Goal: Task Accomplishment & Management: Manage account settings

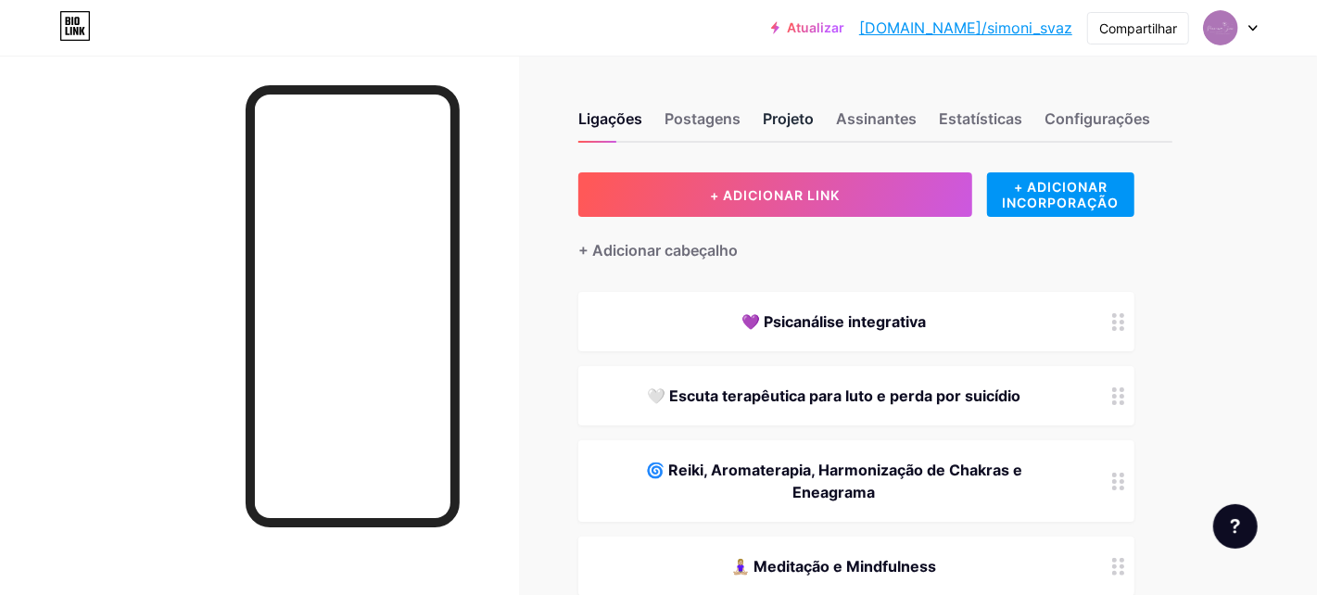
click at [793, 123] on font "Projeto" at bounding box center [788, 118] width 51 height 19
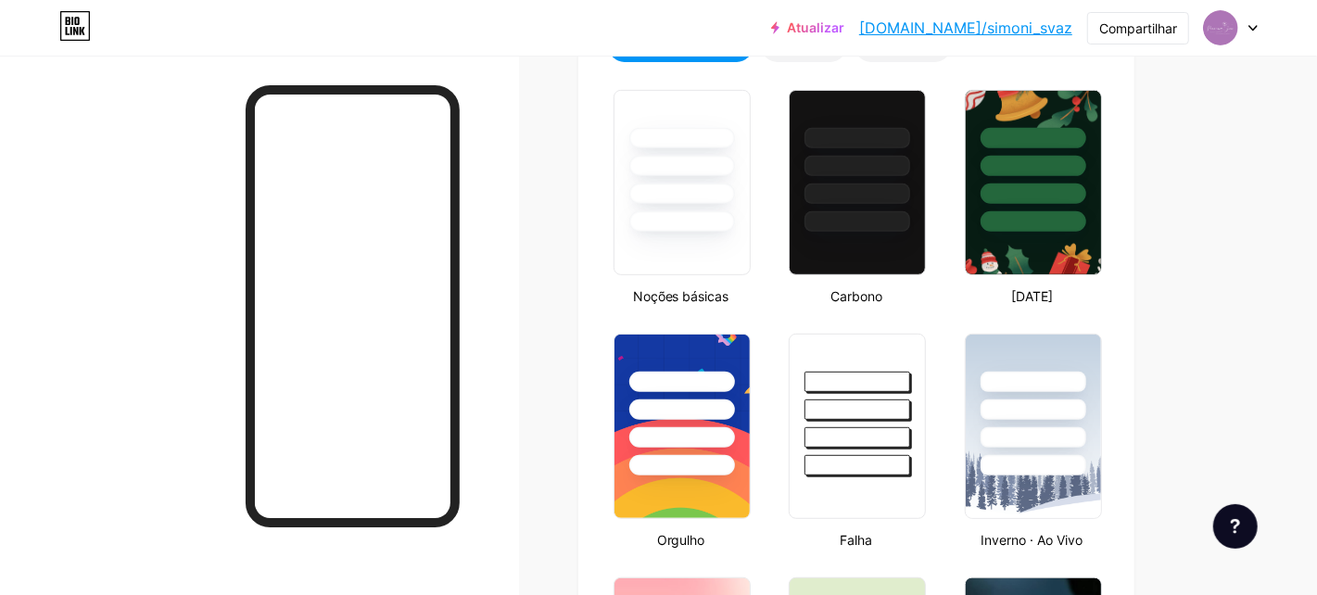
scroll to position [2, 0]
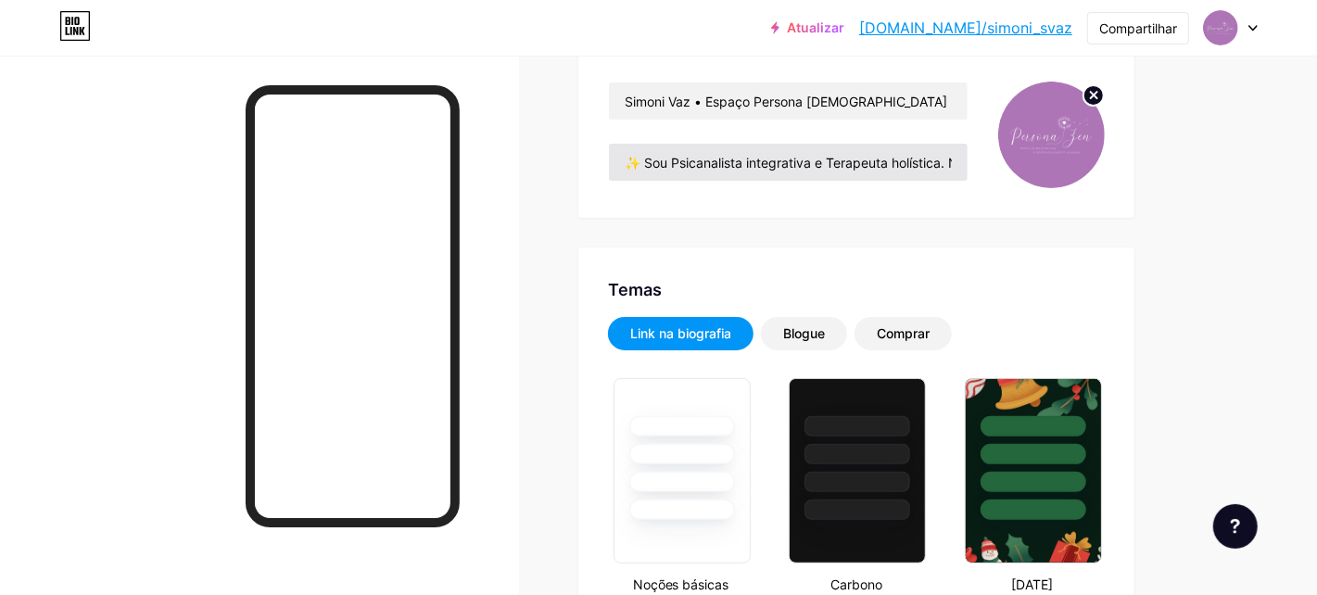
type input "#000000"
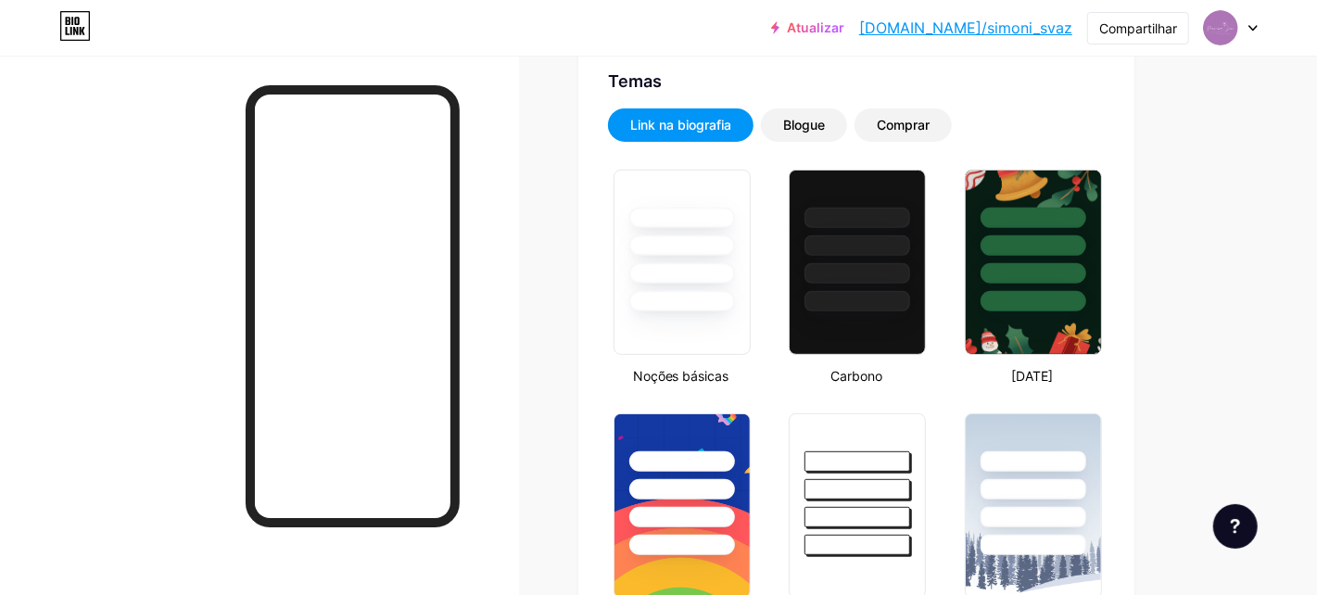
scroll to position [0, 0]
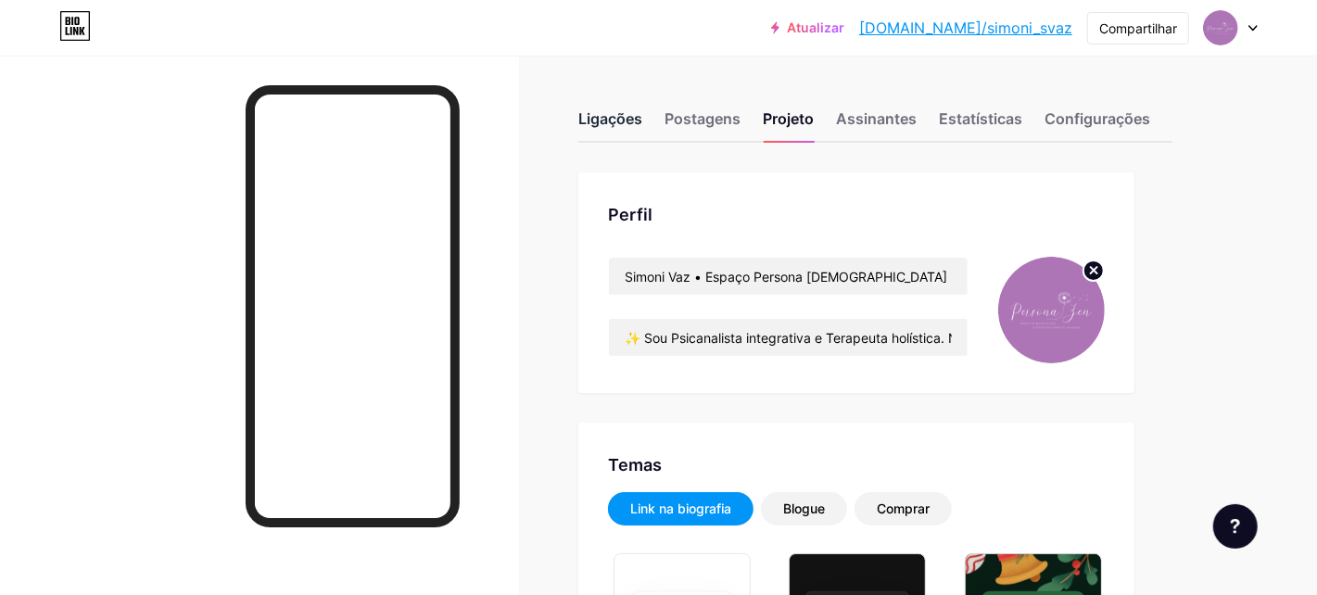
click at [621, 118] on font "Ligações" at bounding box center [610, 118] width 64 height 19
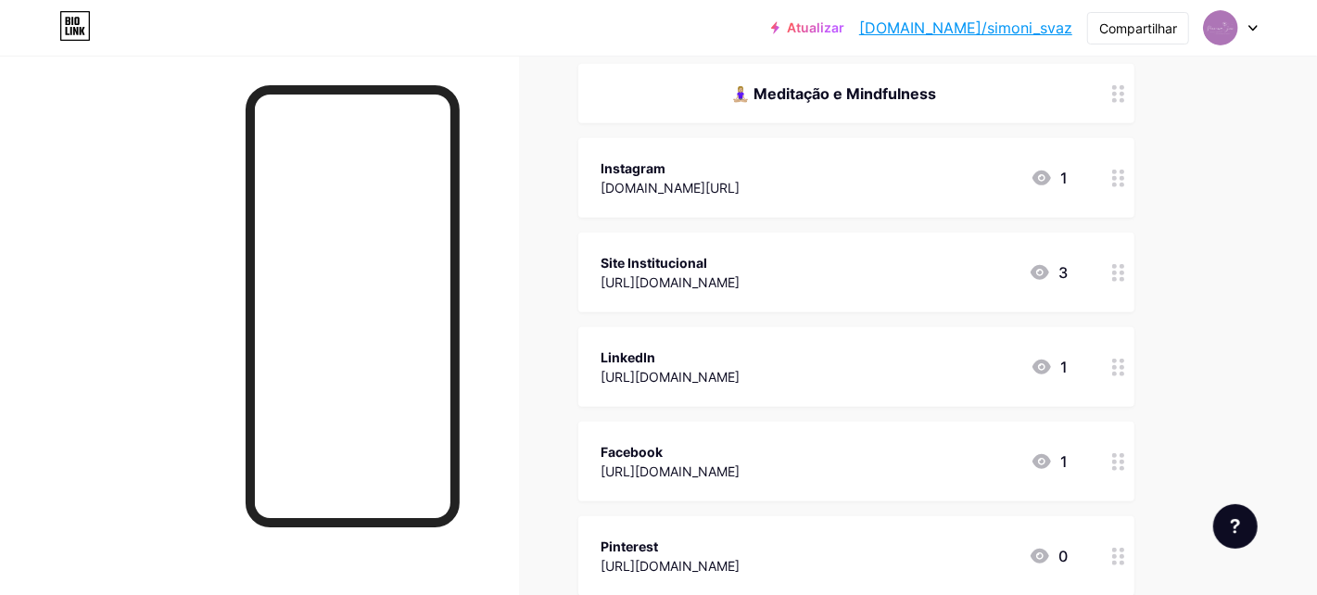
scroll to position [463, 0]
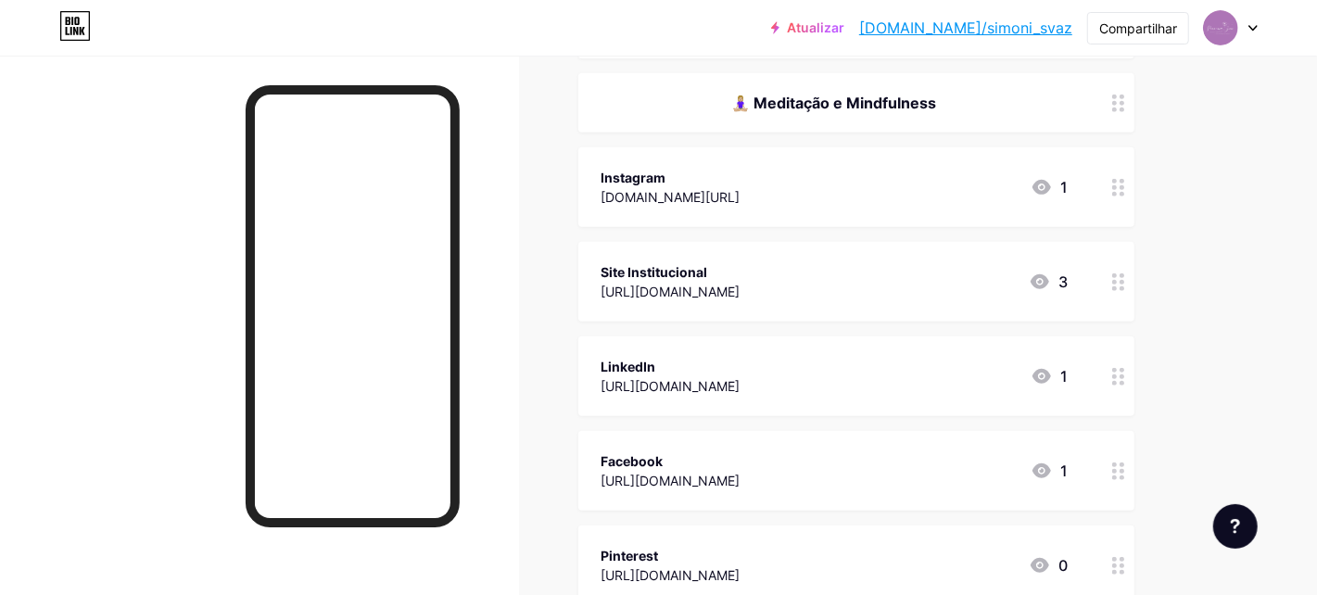
click at [907, 186] on div "Instagram [DOMAIN_NAME][URL] 1" at bounding box center [833, 187] width 467 height 43
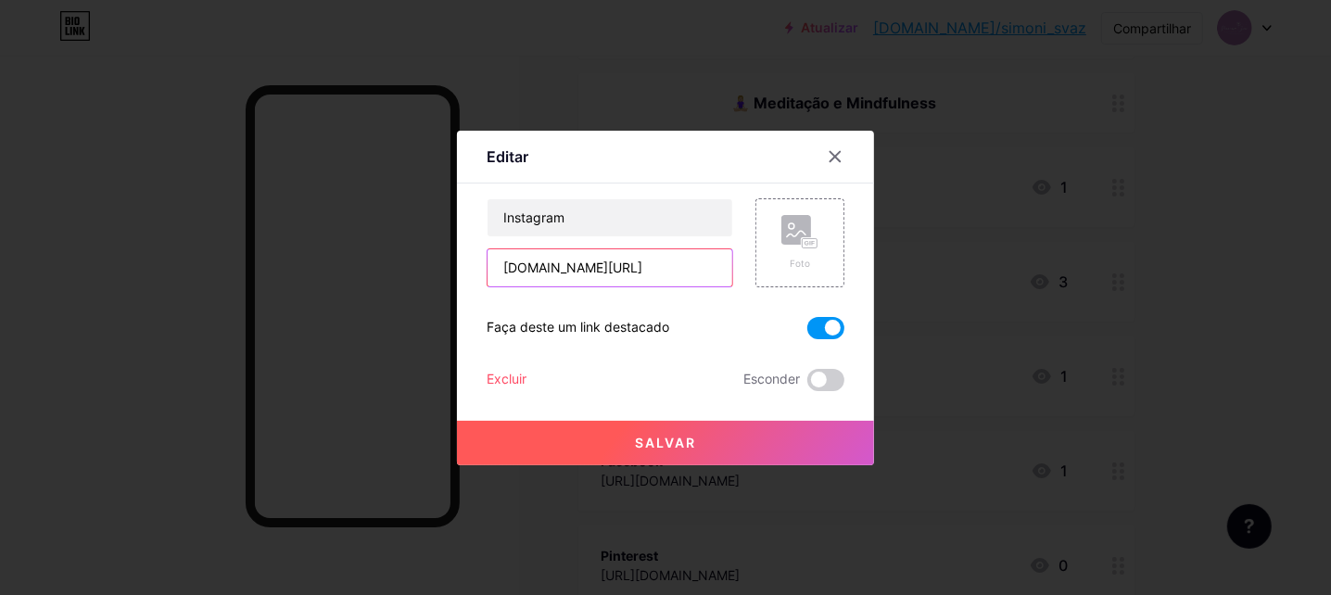
click at [654, 266] on input "[DOMAIN_NAME][URL]" at bounding box center [609, 267] width 245 height 37
type input "[DOMAIN_NAME][URL]"
click at [684, 440] on font "Salvar" at bounding box center [665, 443] width 61 height 16
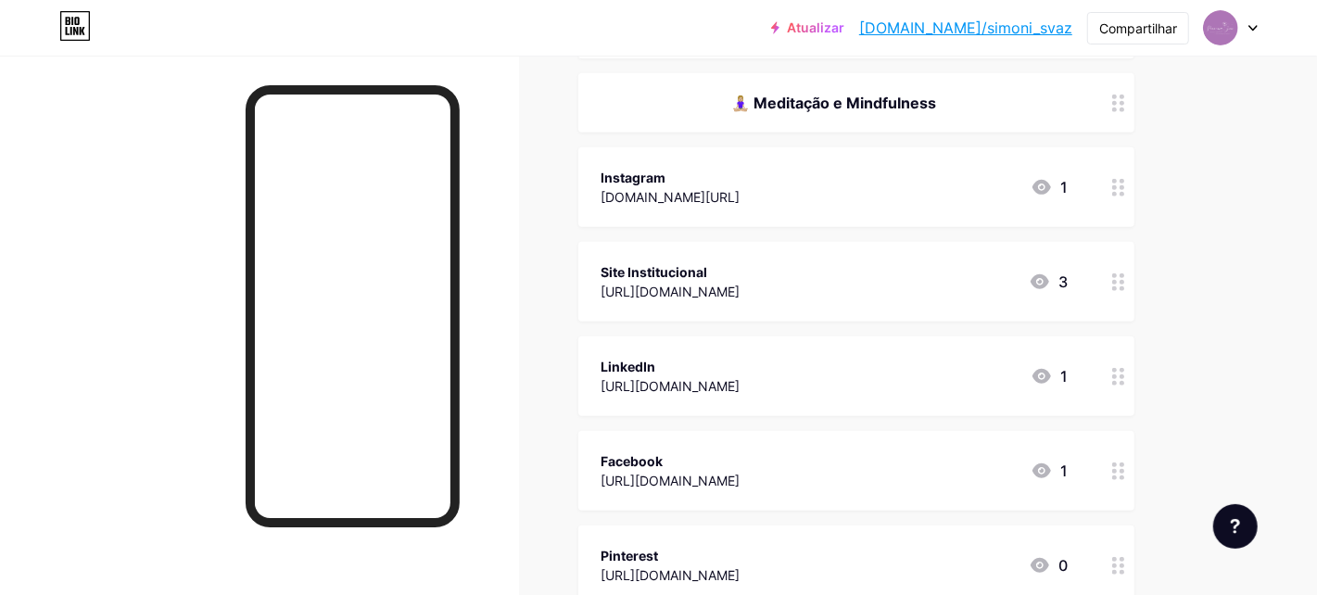
click at [1106, 182] on div at bounding box center [1119, 187] width 32 height 80
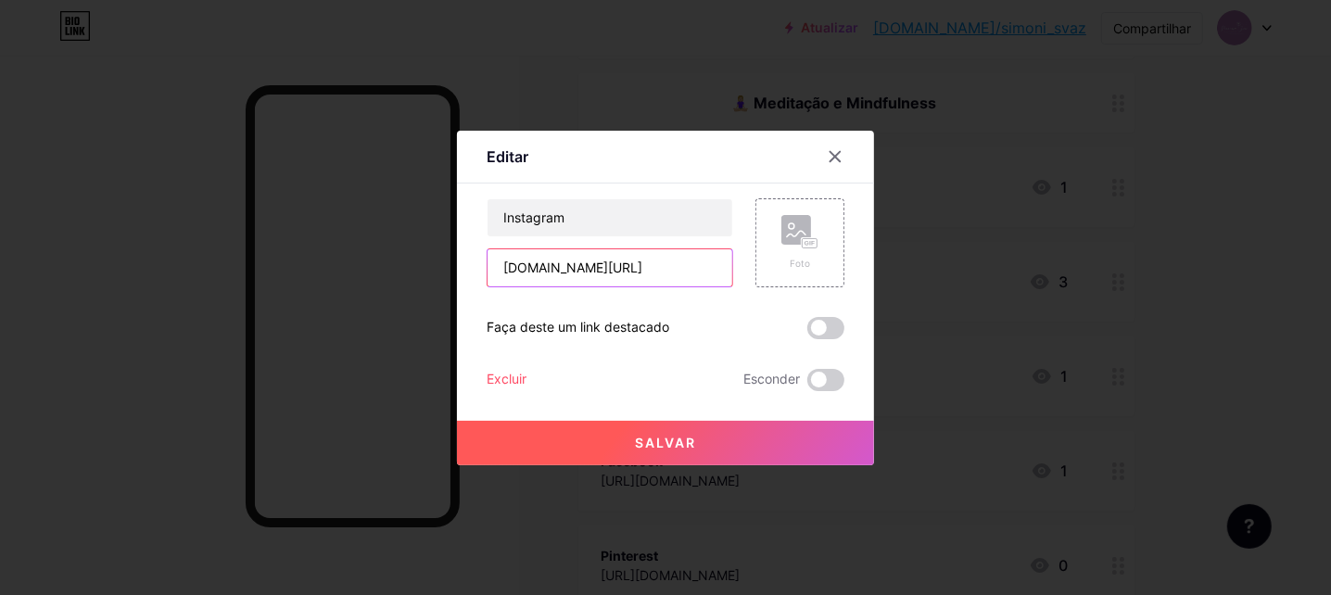
drag, startPoint x: 650, startPoint y: 266, endPoint x: 733, endPoint y: 228, distance: 91.6
click at [649, 266] on input "[DOMAIN_NAME][URL]" at bounding box center [609, 267] width 245 height 37
type input "[DOMAIN_NAME][URL]"
click at [660, 447] on font "Salvar" at bounding box center [665, 443] width 61 height 16
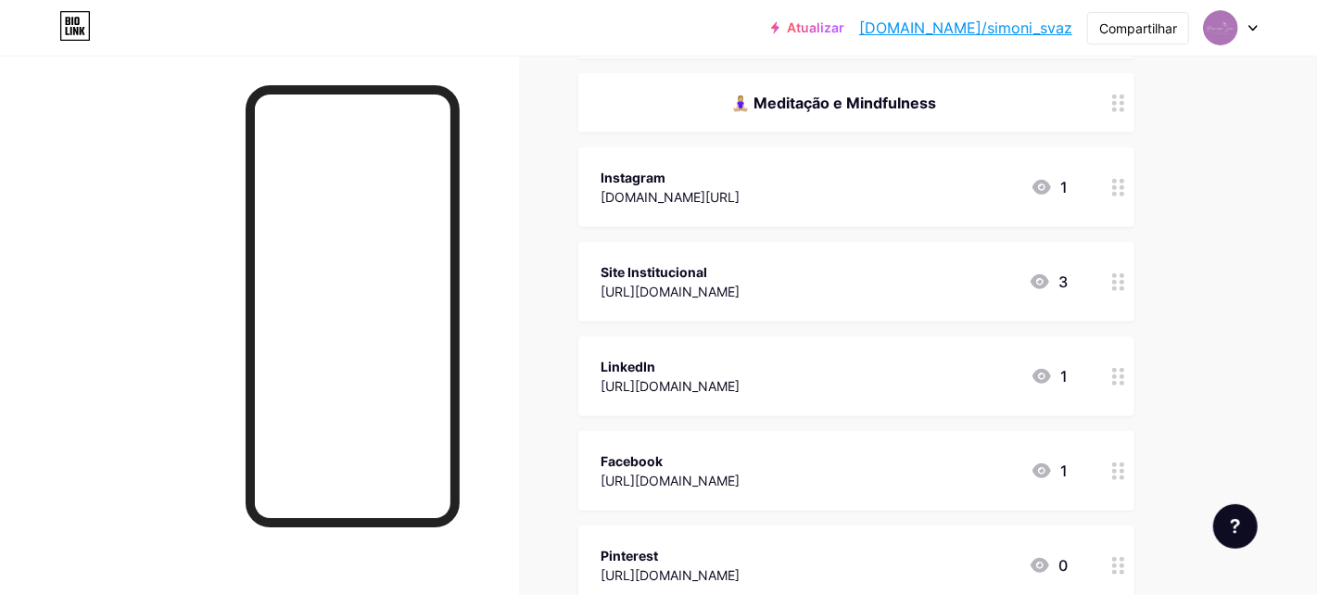
click at [1119, 186] on icon at bounding box center [1118, 188] width 13 height 18
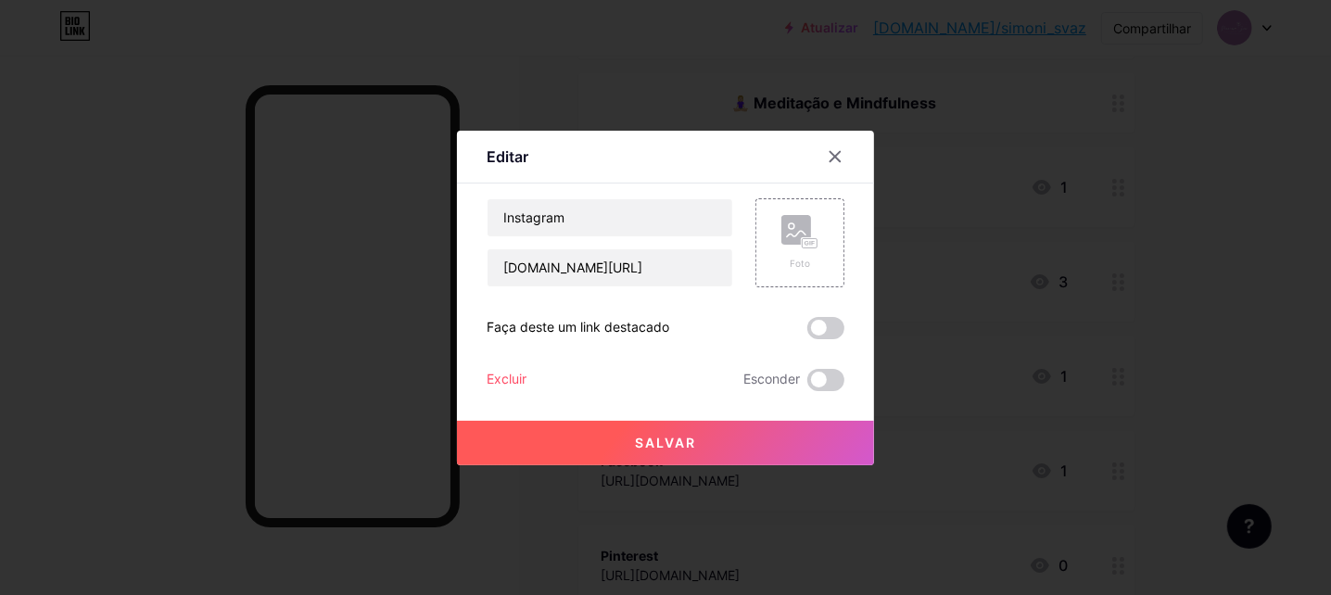
click at [656, 440] on font "Salvar" at bounding box center [665, 443] width 61 height 16
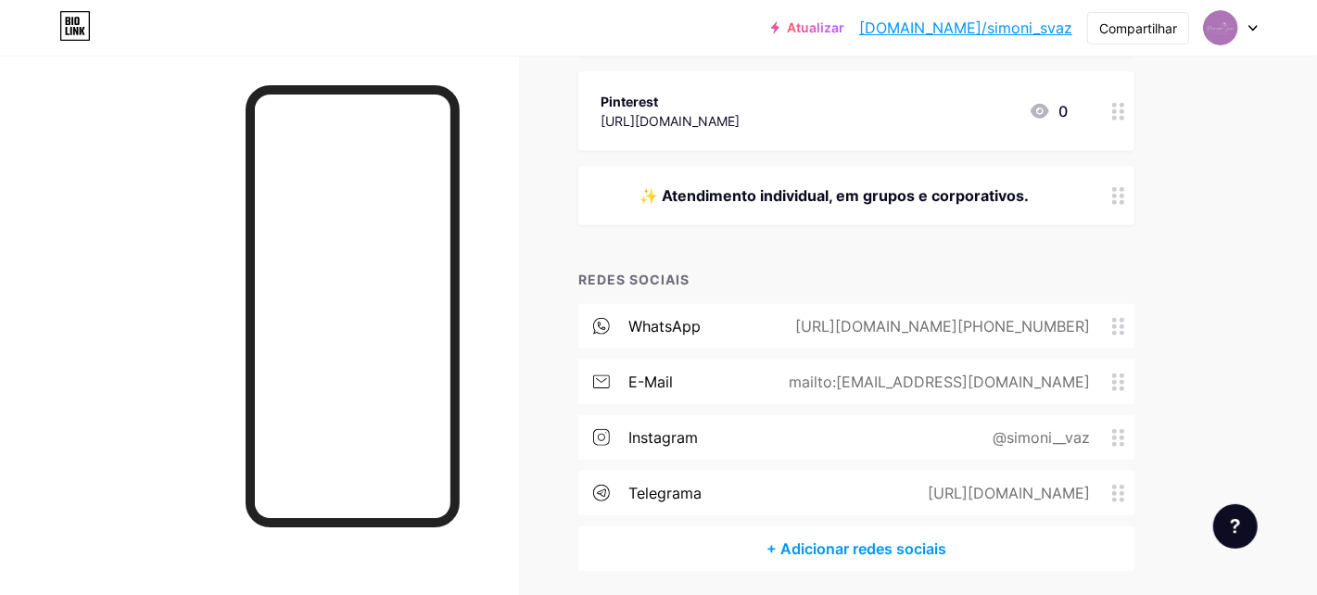
scroll to position [984, 0]
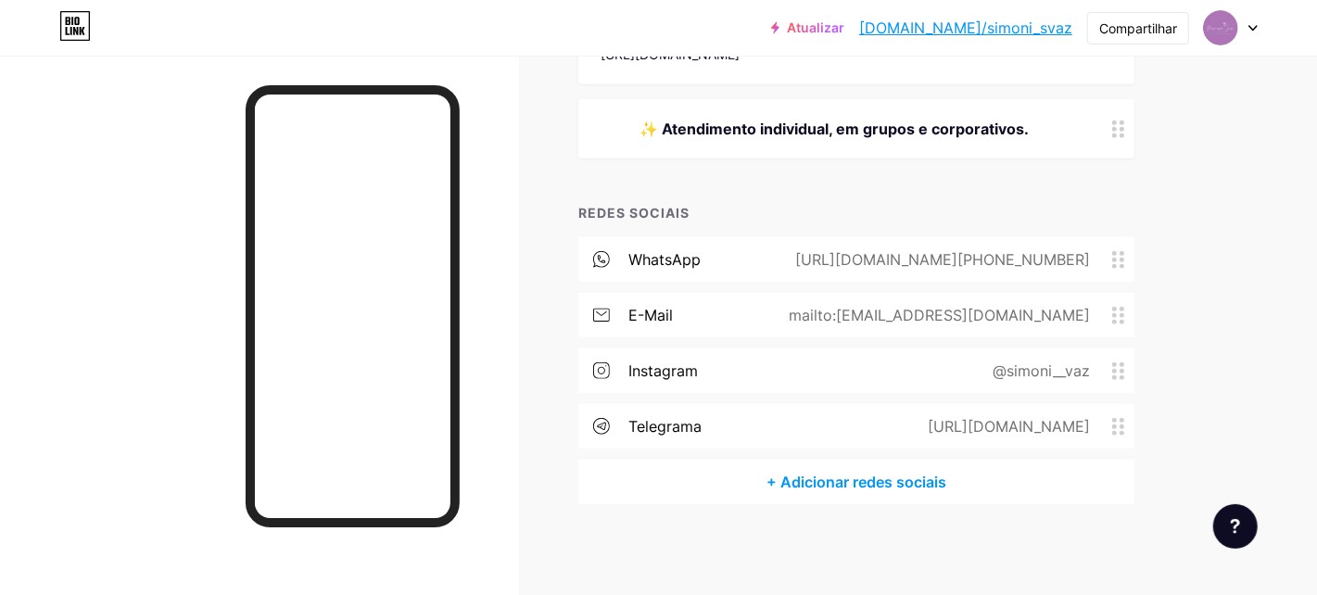
click at [1095, 365] on div "@simoni__vaz" at bounding box center [1037, 371] width 149 height 22
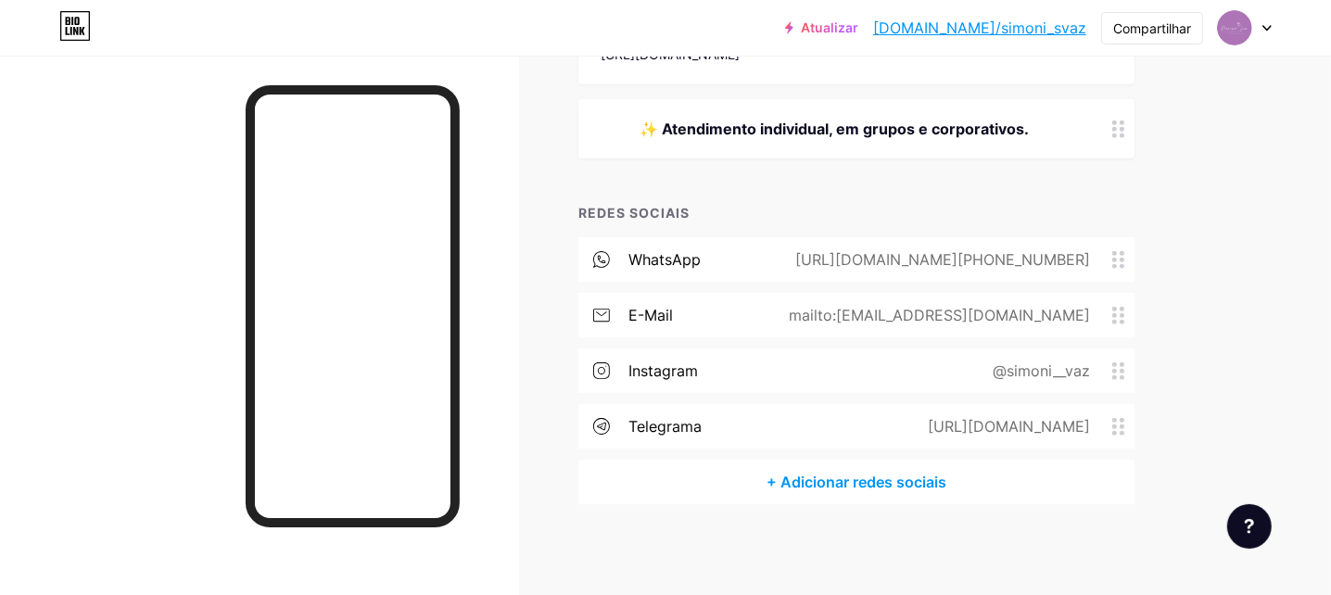
click at [557, 298] on input "simoni__vaz" at bounding box center [666, 295] width 334 height 32
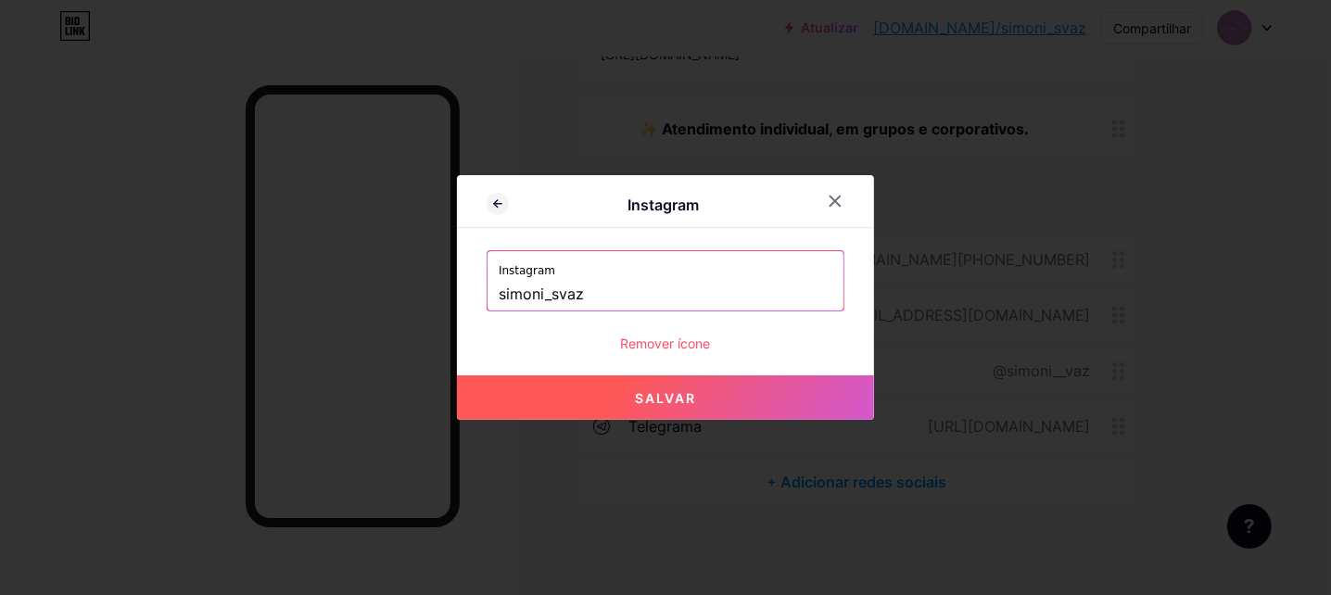
click at [711, 395] on button "Salvar" at bounding box center [665, 397] width 417 height 44
type input "[URL][DOMAIN_NAME]"
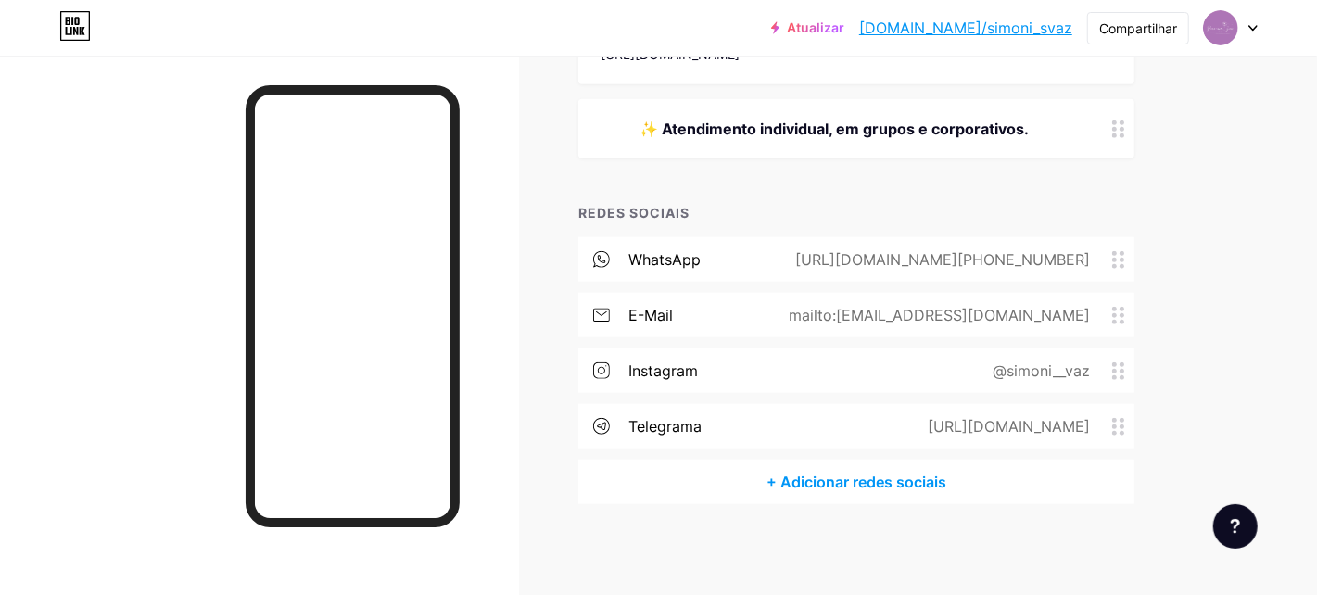
click at [1063, 369] on font "@simoni__vaz" at bounding box center [1040, 370] width 97 height 19
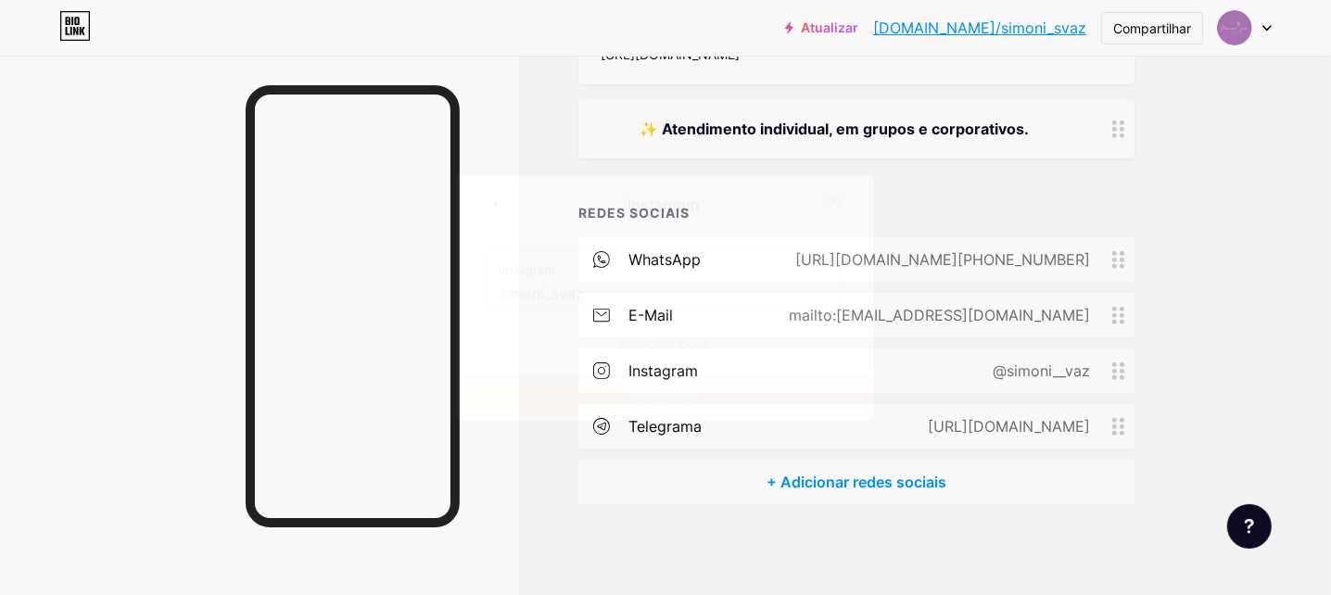
click at [669, 343] on font "Remover ícone" at bounding box center [666, 343] width 90 height 16
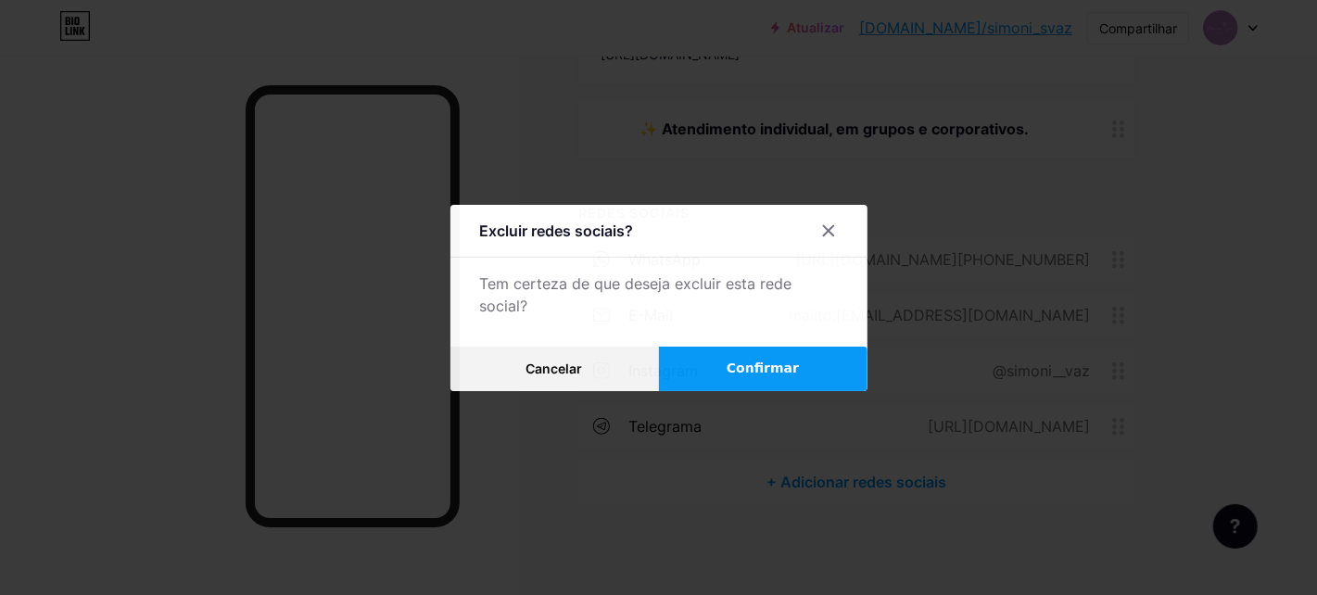
click at [737, 373] on button "Confirmar" at bounding box center [763, 369] width 209 height 44
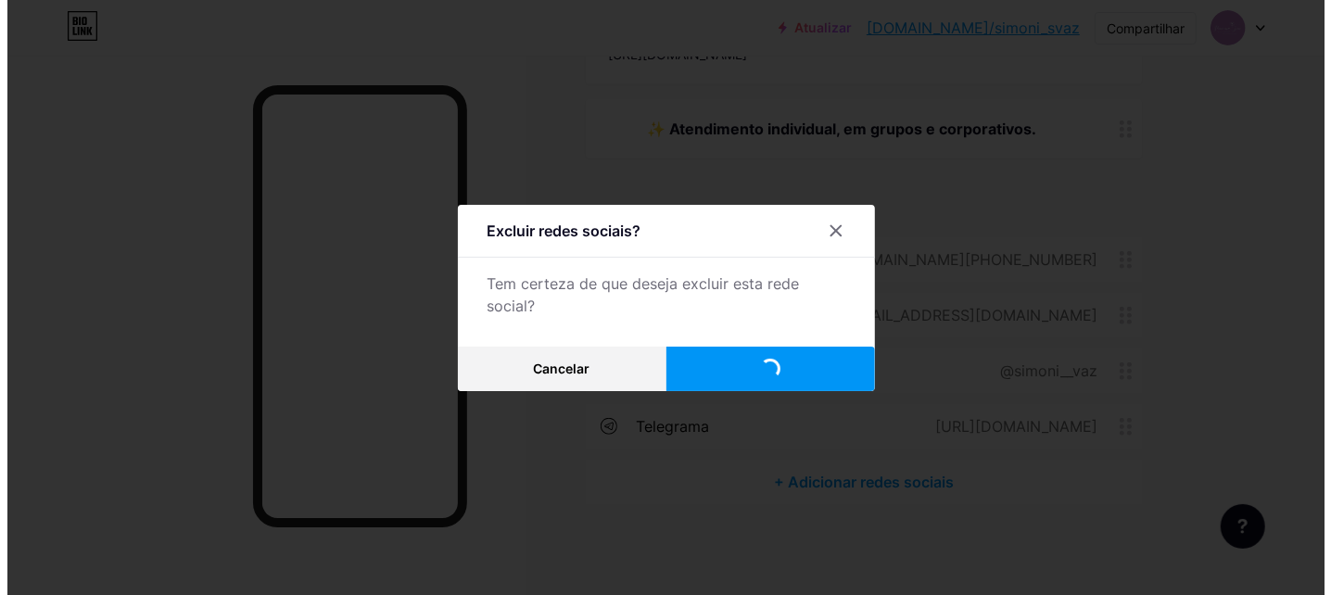
scroll to position [928, 0]
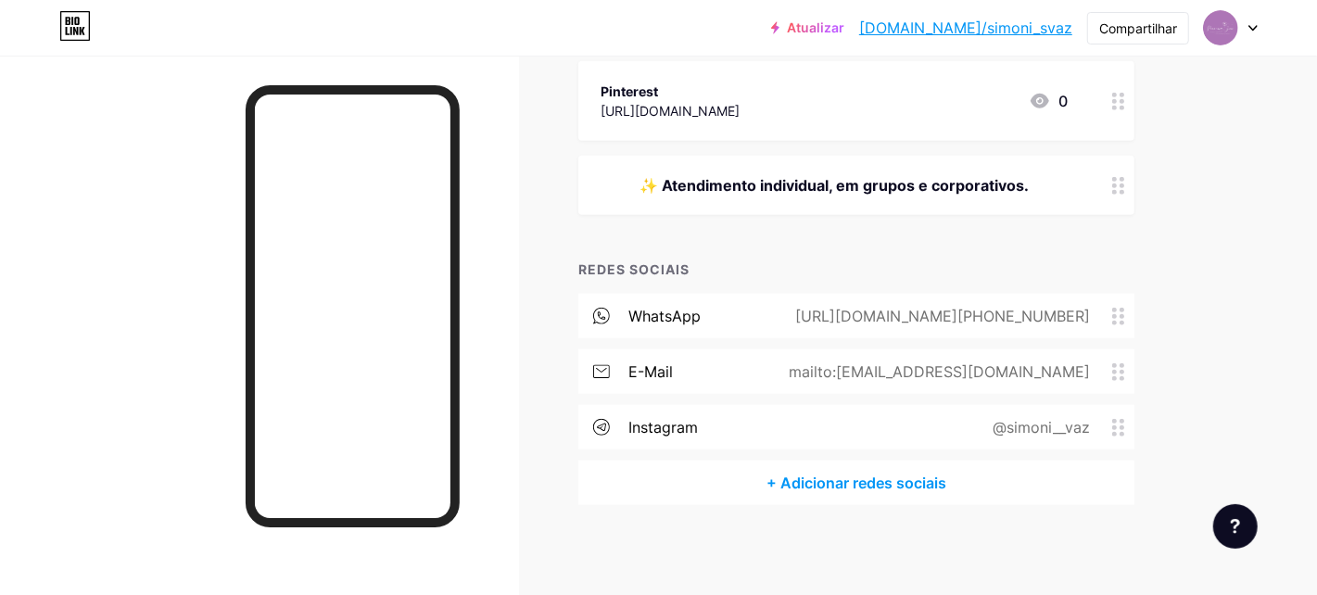
click at [853, 481] on font "+ Adicionar redes sociais" at bounding box center [856, 483] width 180 height 19
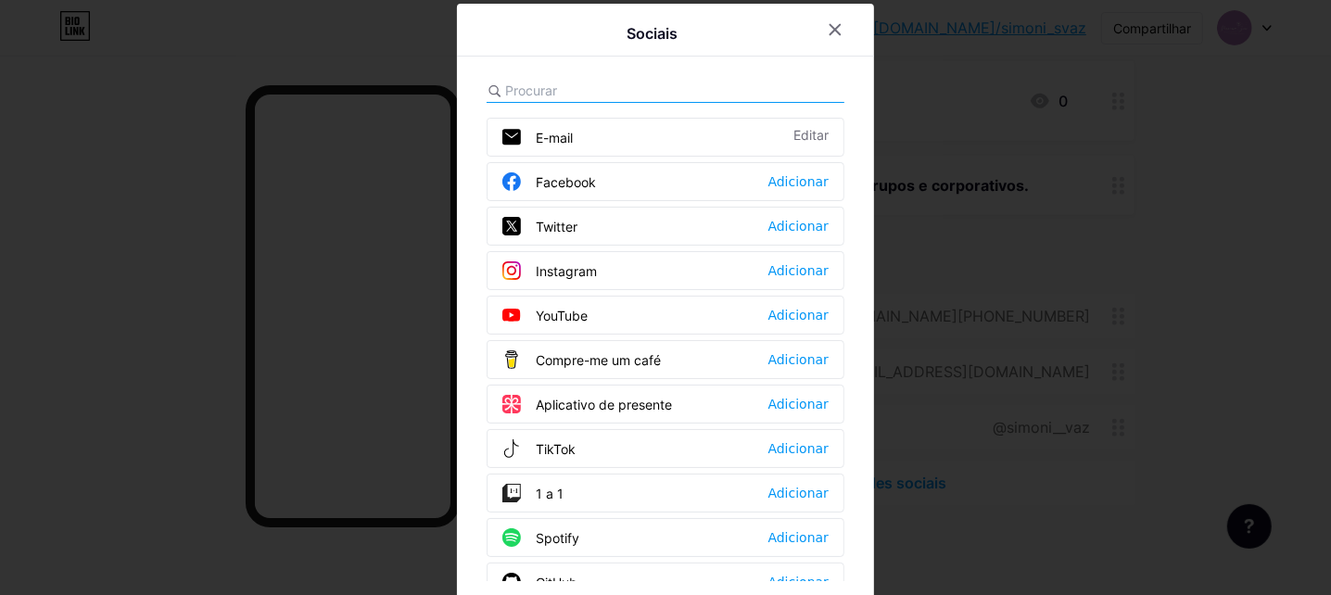
click at [579, 266] on font "Instagram" at bounding box center [566, 271] width 61 height 16
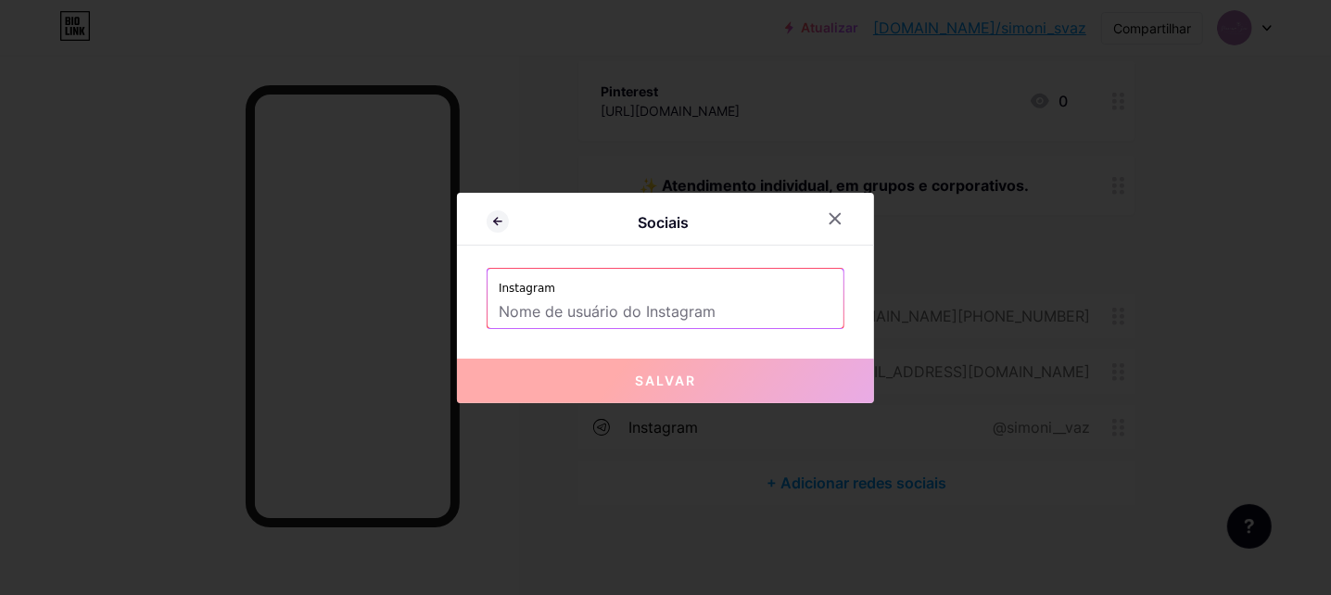
click at [574, 309] on input "text" at bounding box center [666, 313] width 334 height 32
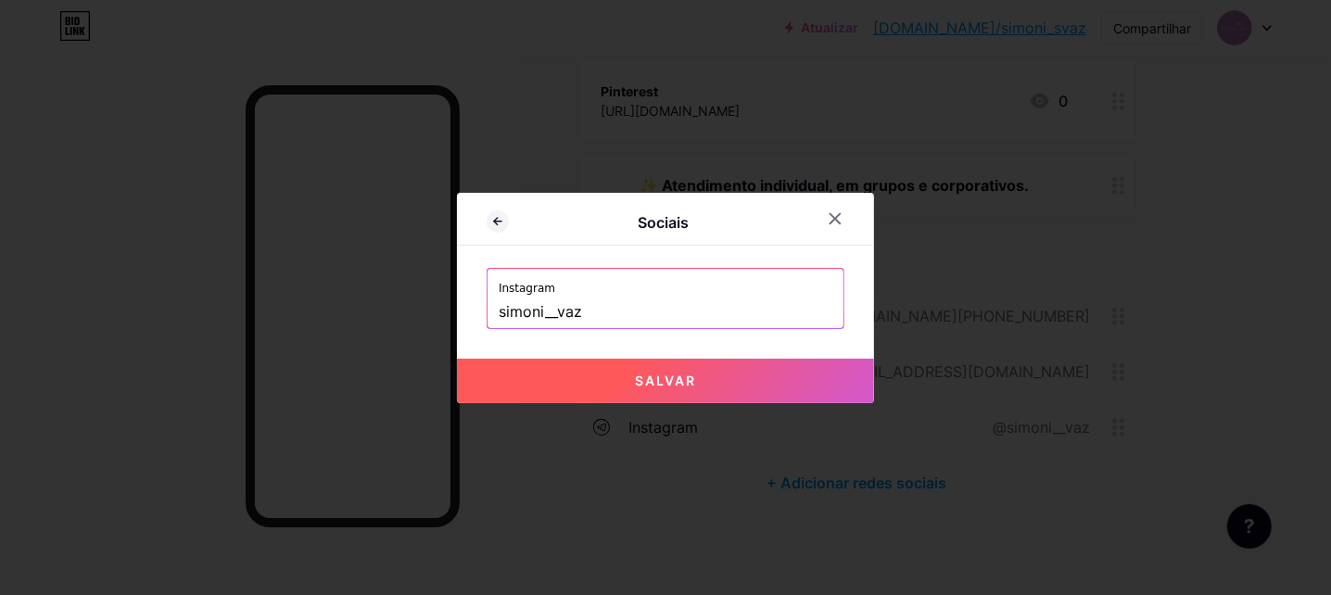
click at [557, 310] on input "simoni__vaz" at bounding box center [666, 313] width 334 height 32
click at [682, 374] on font "Salvar" at bounding box center [665, 381] width 61 height 16
type input "https://instagram.com/simoni_svaz"
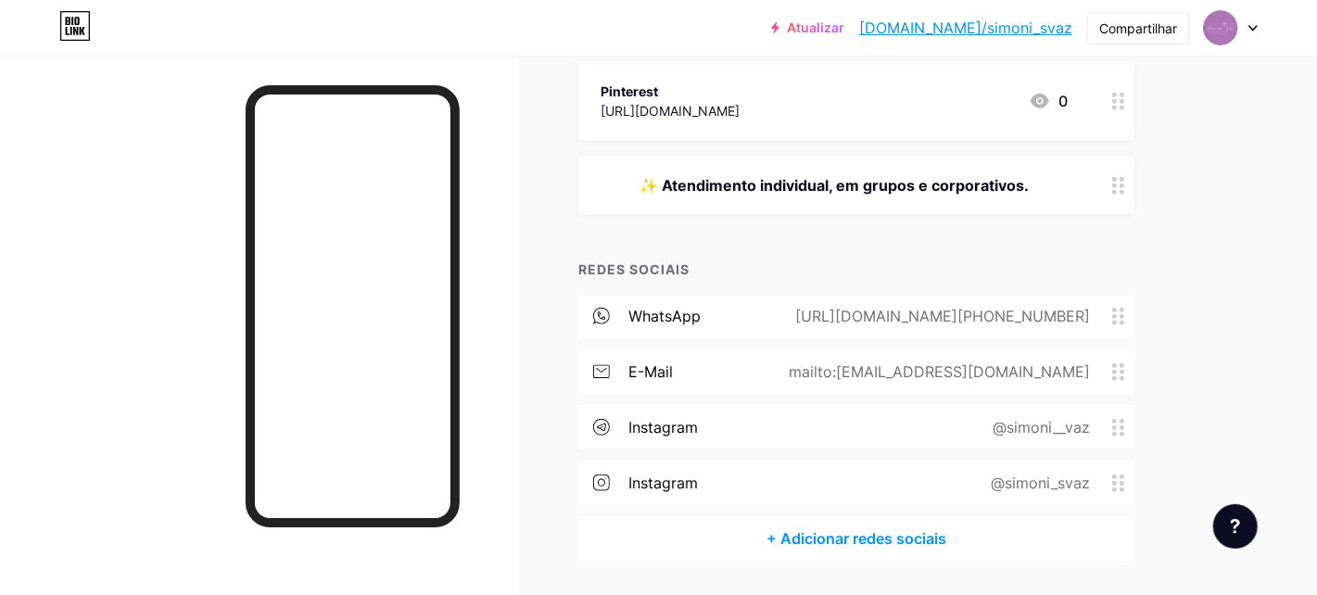
click at [1119, 426] on icon at bounding box center [1118, 428] width 13 height 18
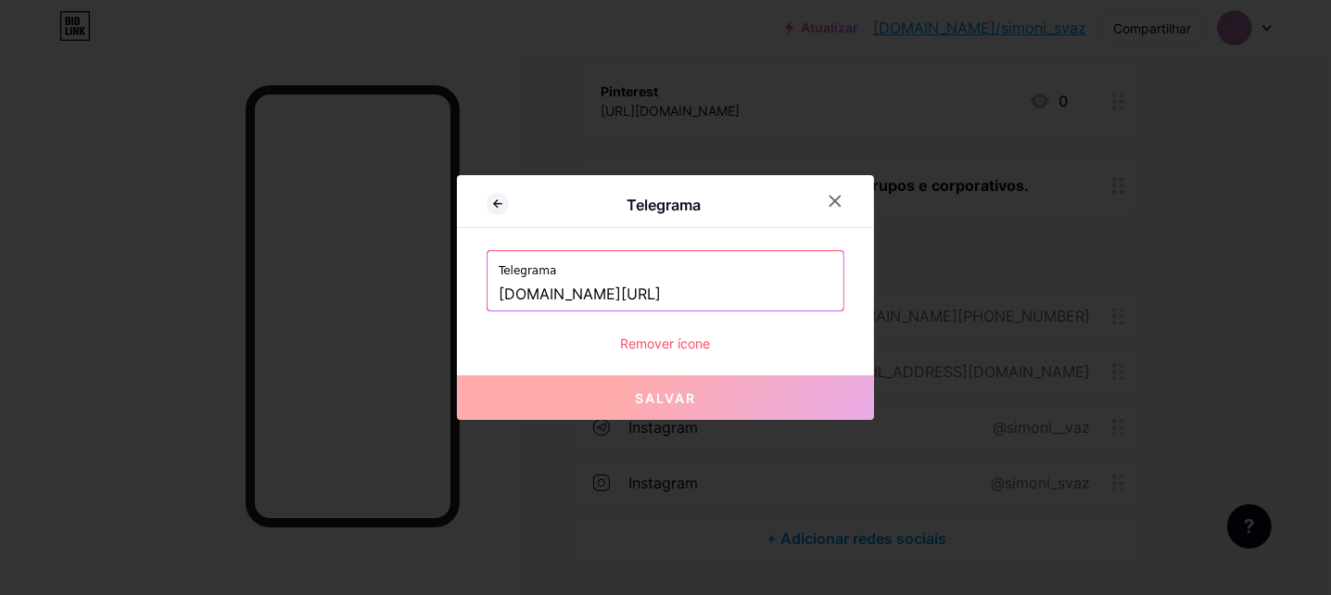
click at [658, 341] on font "Remover ícone" at bounding box center [666, 343] width 90 height 16
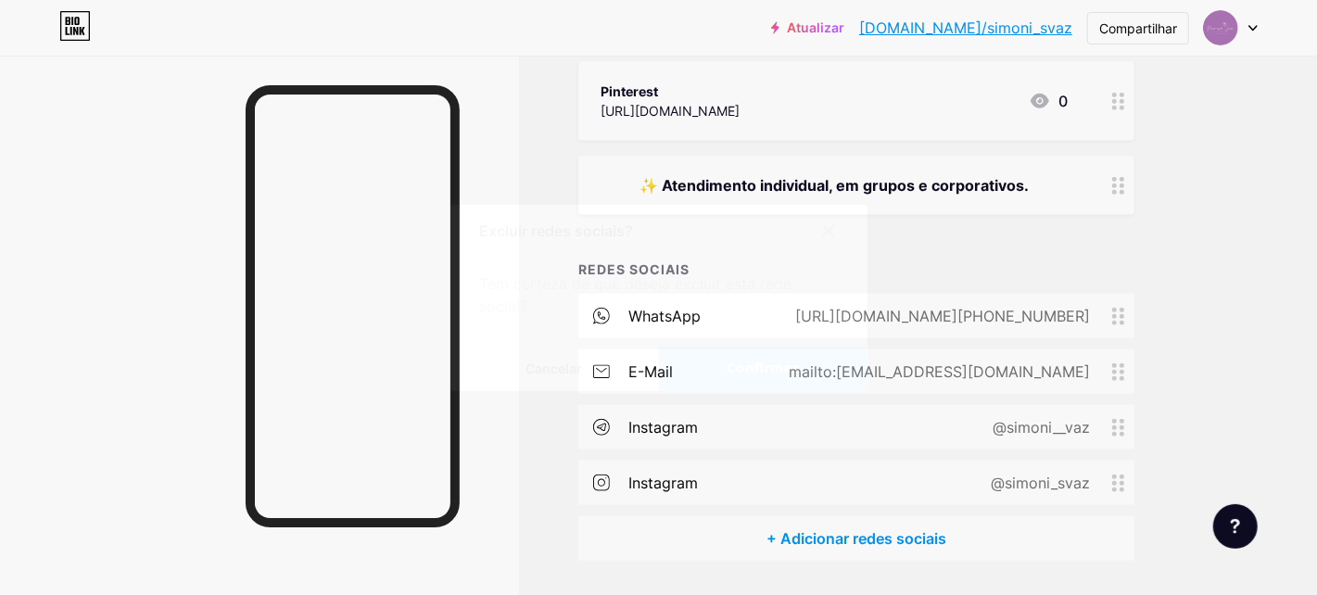
click at [755, 364] on font "Confirmar" at bounding box center [763, 367] width 72 height 15
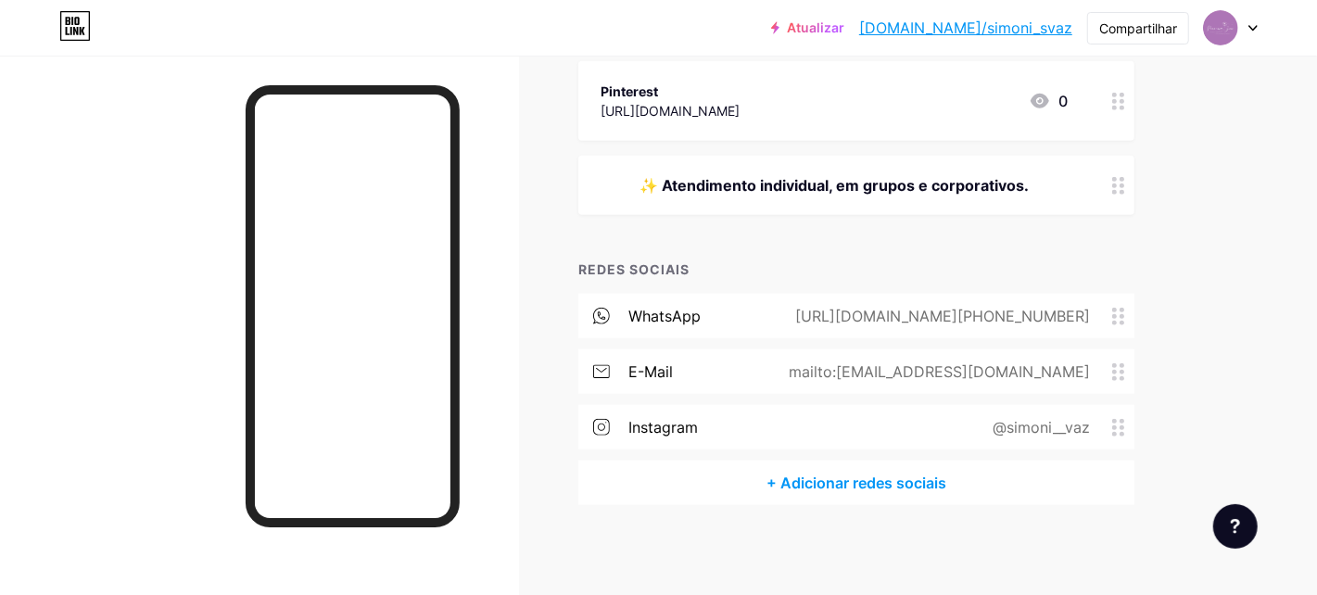
click at [847, 482] on font "+ Adicionar redes sociais" at bounding box center [856, 483] width 180 height 19
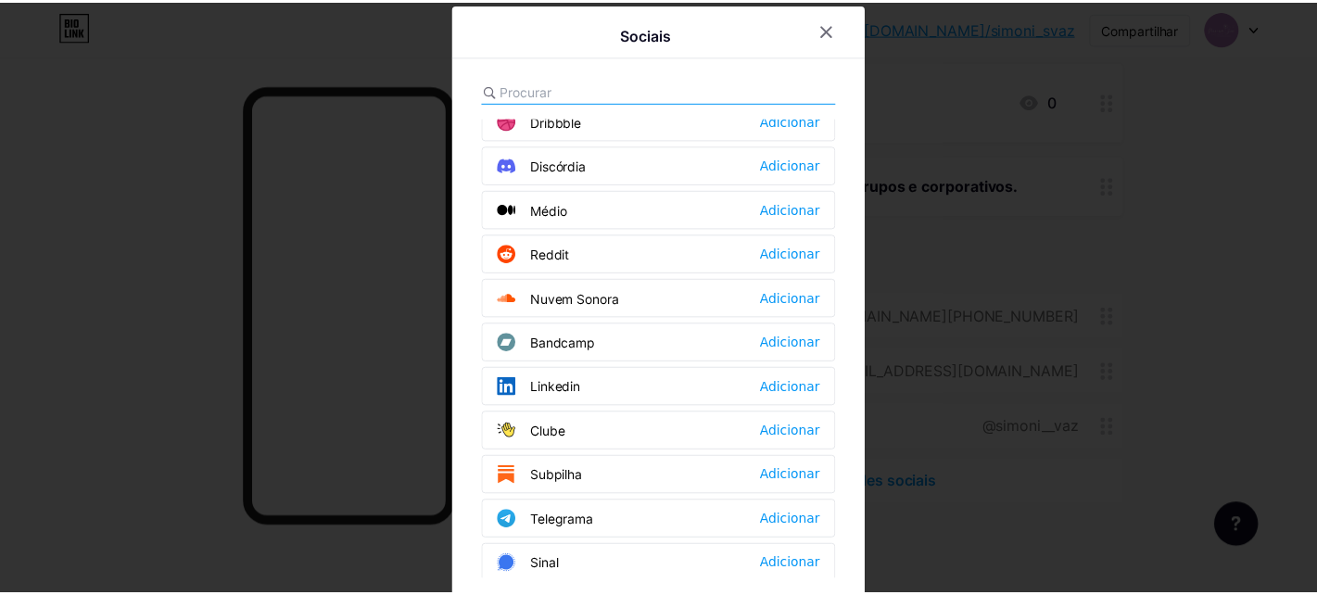
scroll to position [648, 0]
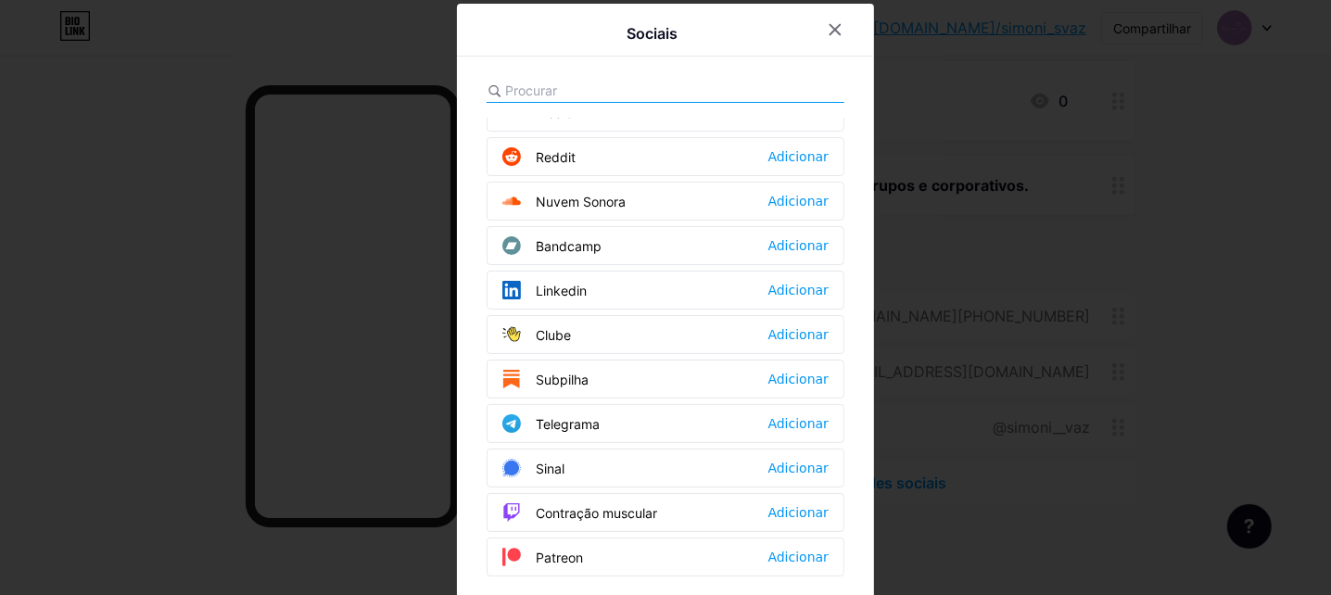
click at [600, 408] on div "Telegrama Adicionar" at bounding box center [666, 423] width 358 height 39
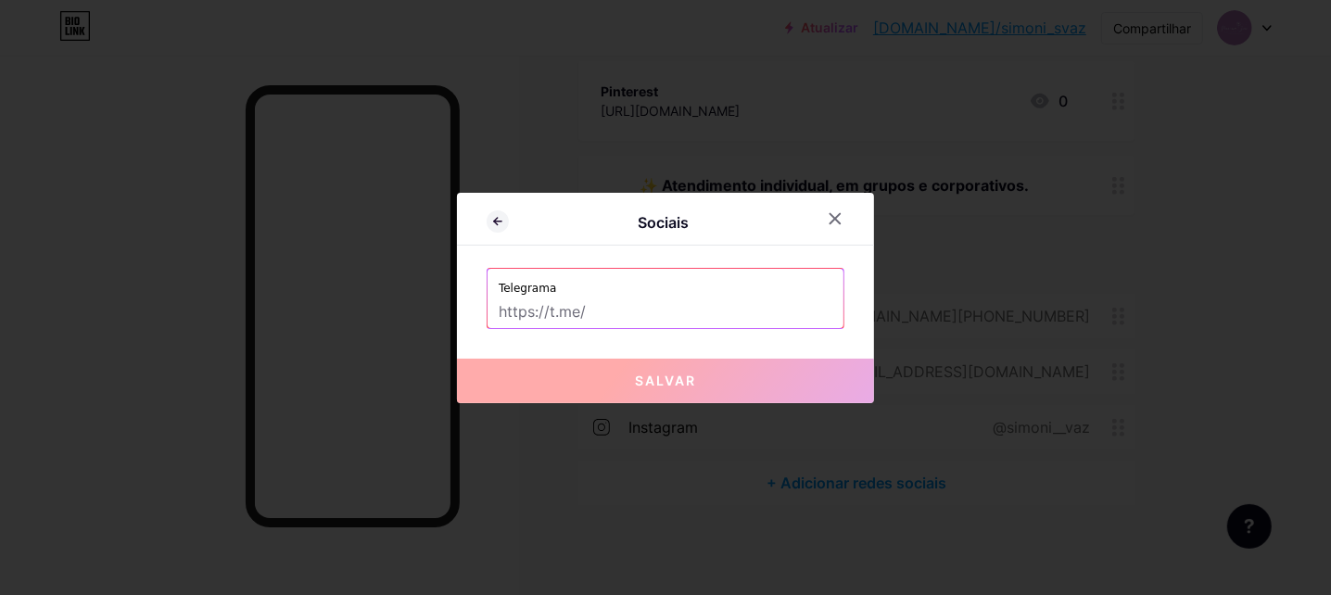
click at [587, 312] on input "text" at bounding box center [666, 313] width 334 height 32
click at [623, 313] on input "text" at bounding box center [666, 313] width 334 height 32
paste input "@simoni_svaz"
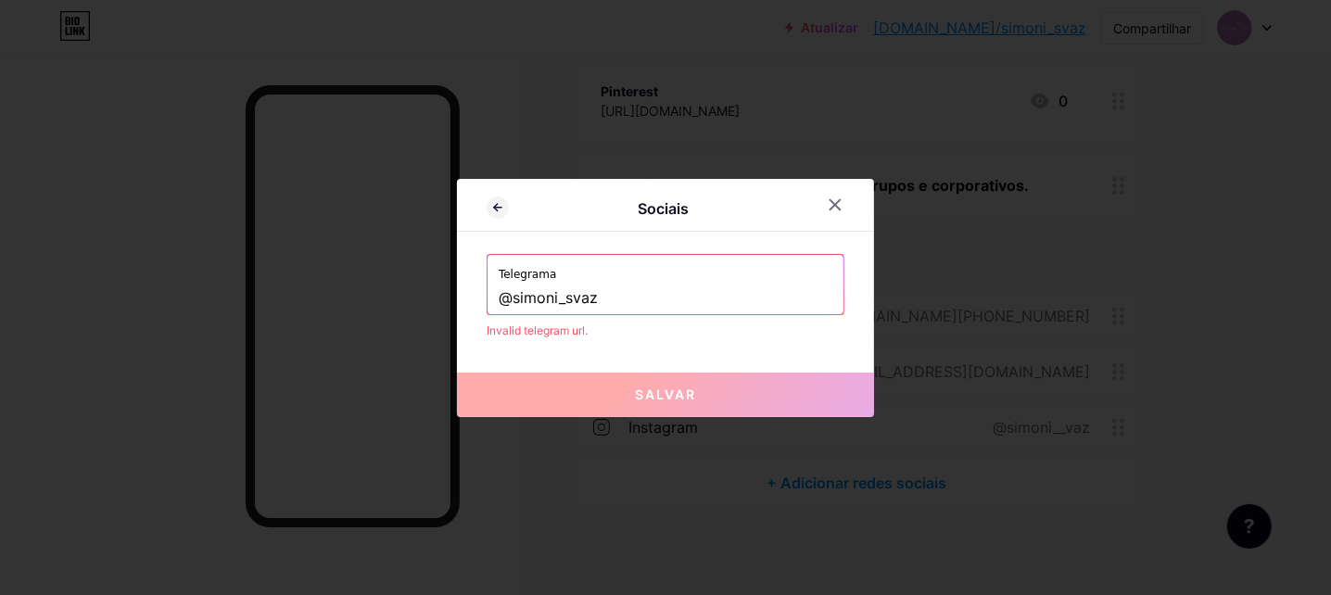
click at [611, 310] on input "@simoni_svaz" at bounding box center [666, 299] width 334 height 32
drag, startPoint x: 636, startPoint y: 302, endPoint x: 349, endPoint y: 302, distance: 286.3
click at [349, 302] on div "Sociais Telegrama @simoni_svaz URL do telegrama inválida. Salvar" at bounding box center [665, 297] width 1331 height 595
paste input "https://t.me/"
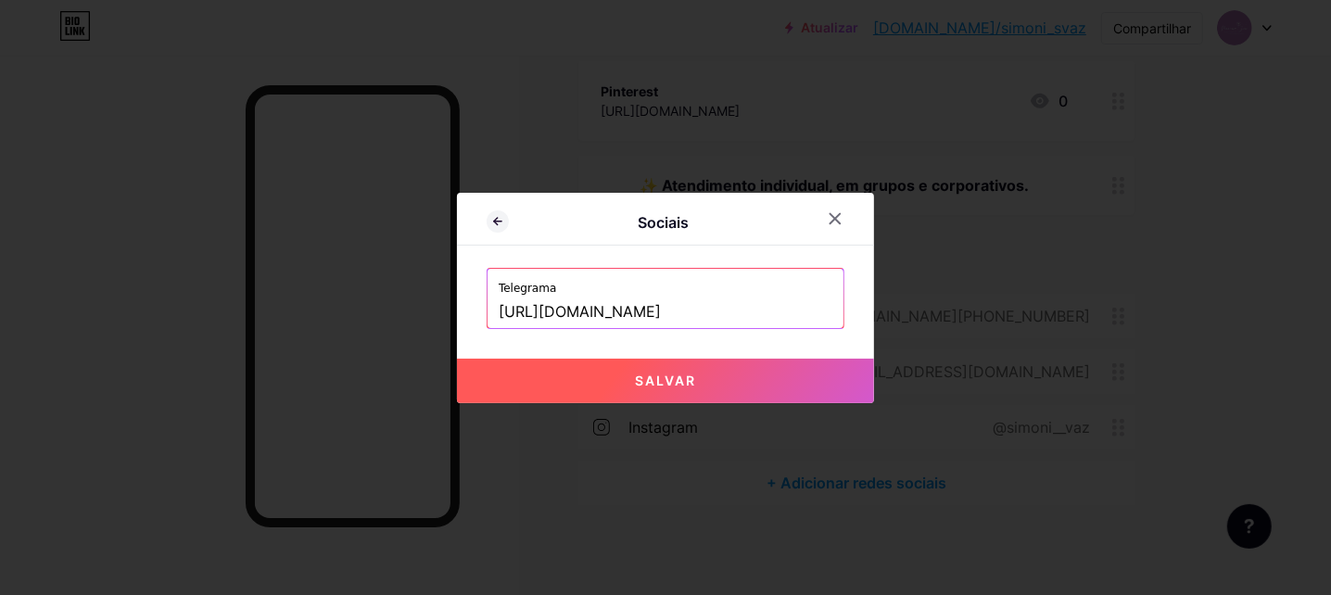
type input "https://t.me/simoni_svaz"
click at [709, 365] on button "Salvar" at bounding box center [665, 381] width 417 height 44
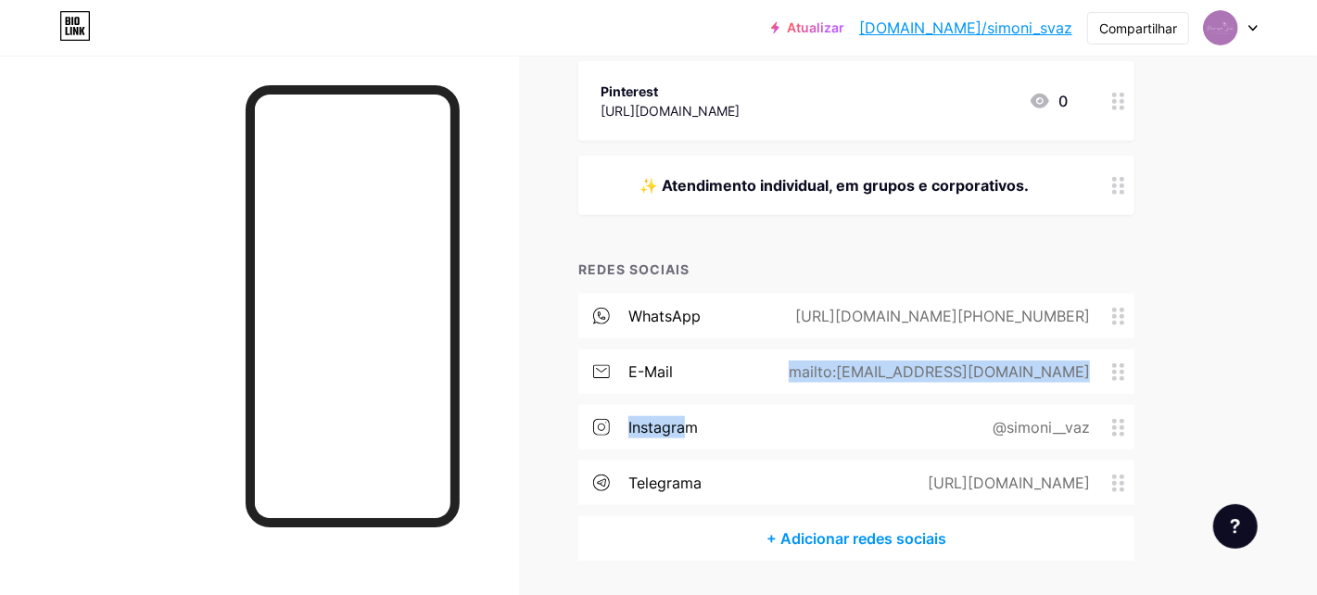
drag, startPoint x: 681, startPoint y: 431, endPoint x: 681, endPoint y: 365, distance: 65.8
click at [681, 365] on div "WhatsApp https://wa.me/+5513991729460 e-mail mailto:contato@espacopersonazen.co…" at bounding box center [856, 405] width 556 height 222
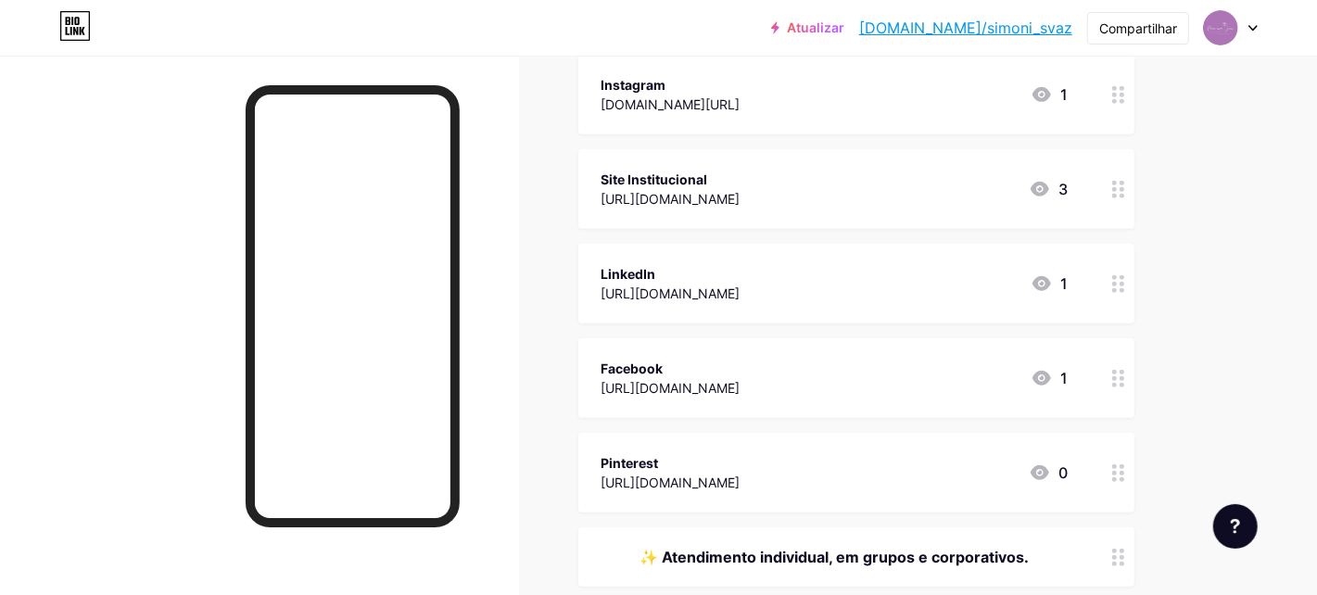
scroll to position [0, 0]
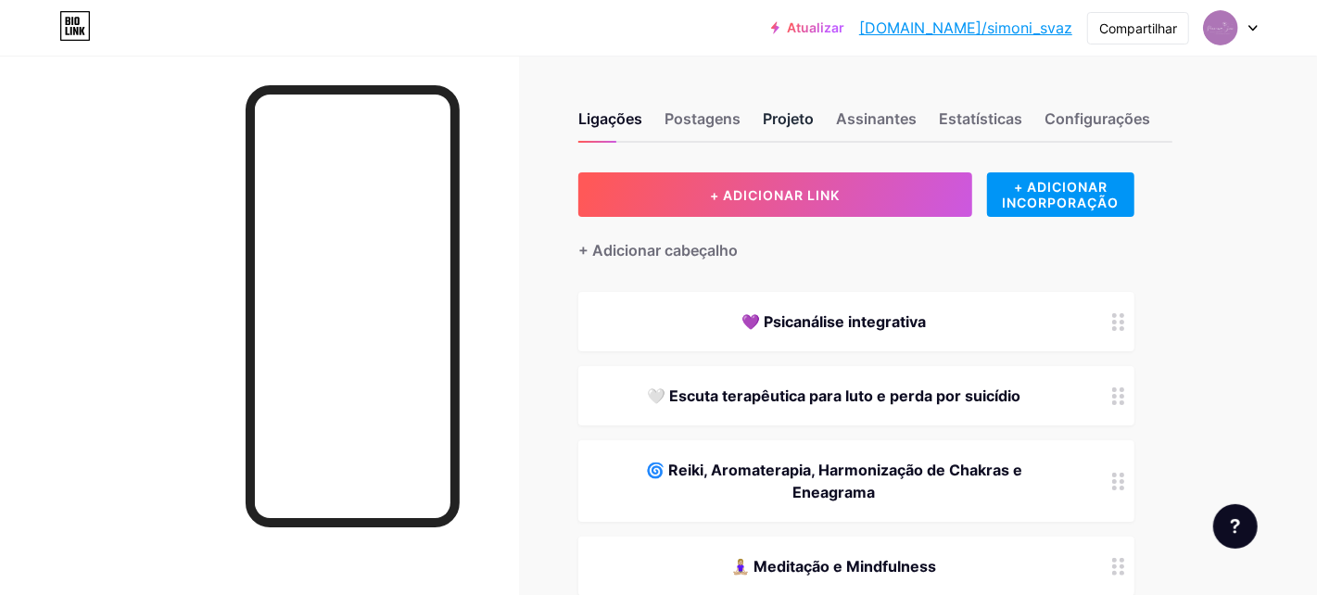
click at [799, 116] on font "Projeto" at bounding box center [788, 118] width 51 height 19
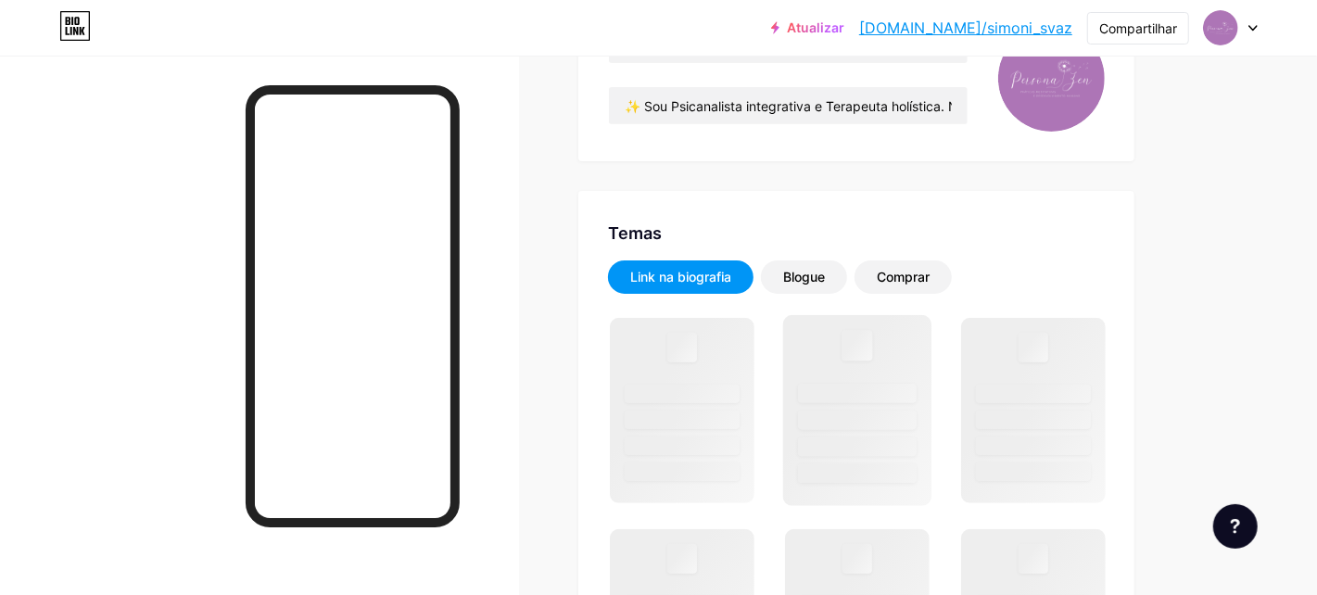
scroll to position [370, 0]
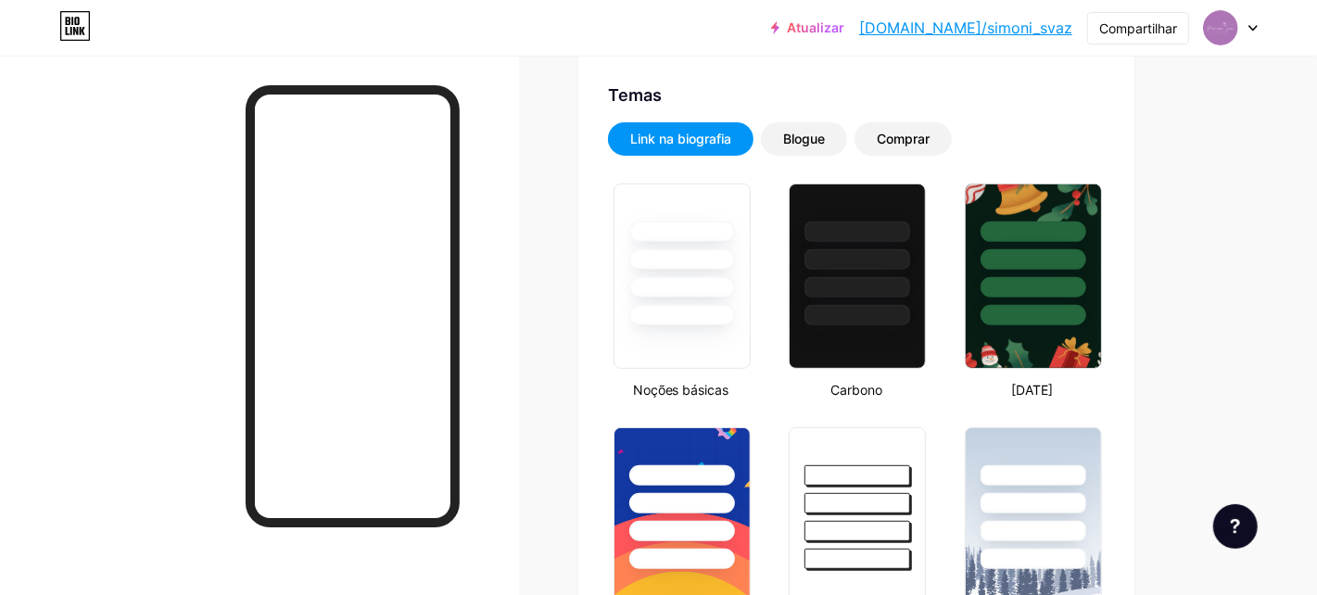
type input "#000000"
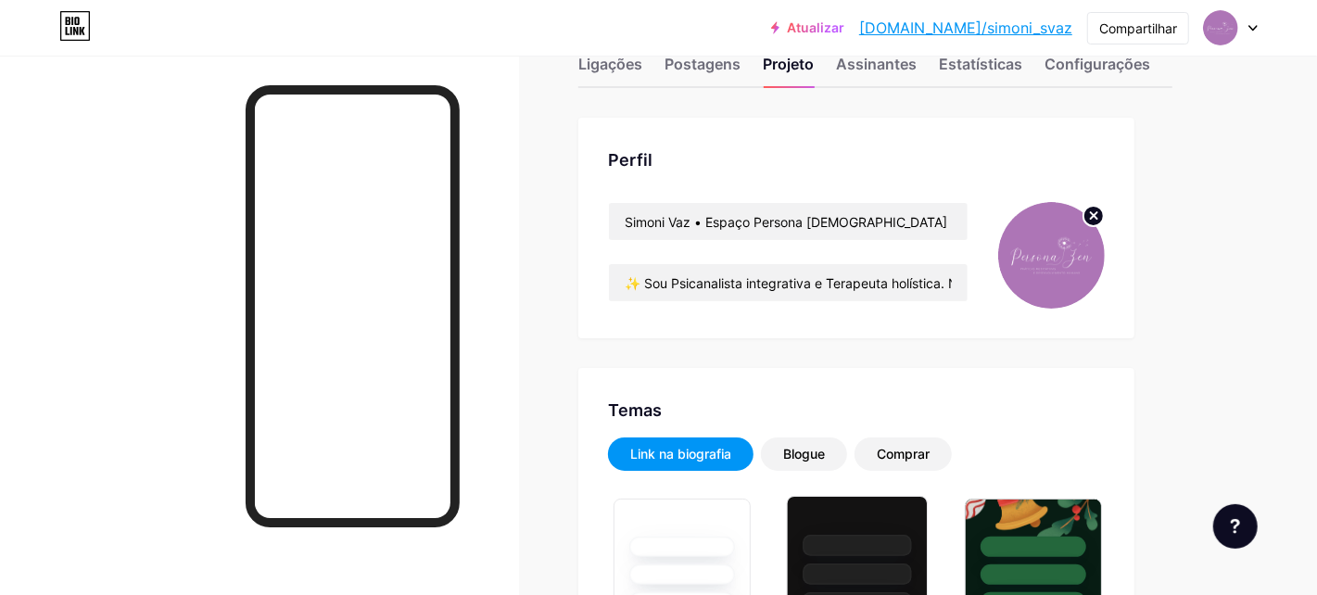
scroll to position [0, 0]
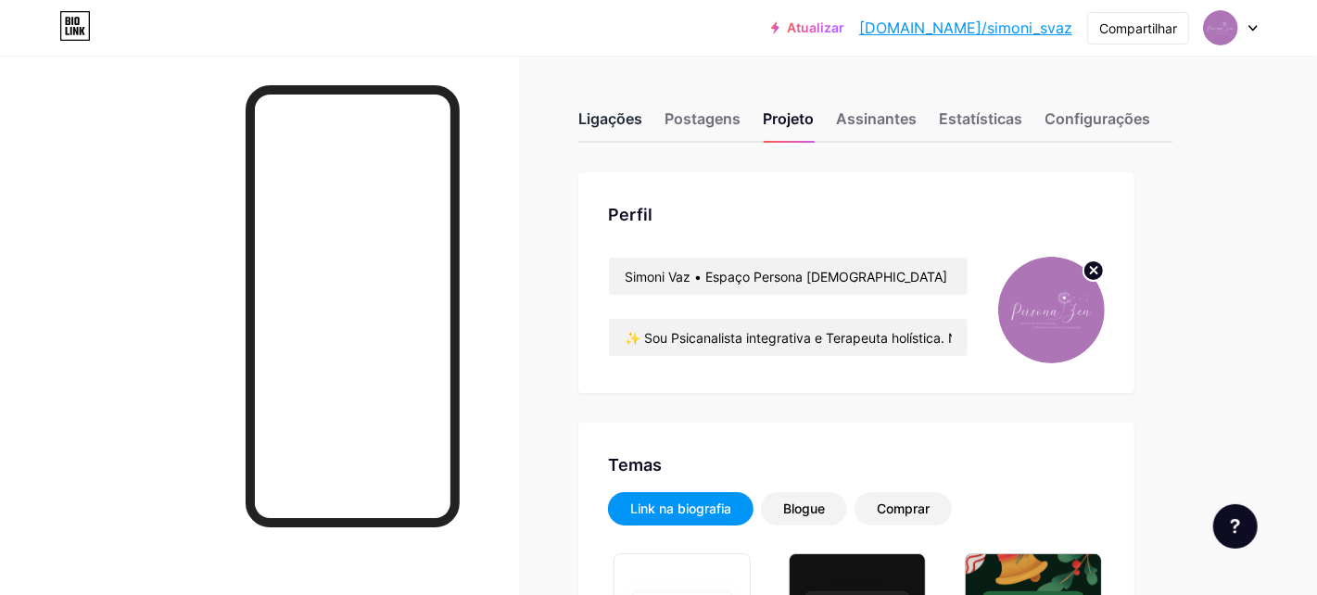
click at [595, 121] on font "Ligações" at bounding box center [610, 118] width 64 height 19
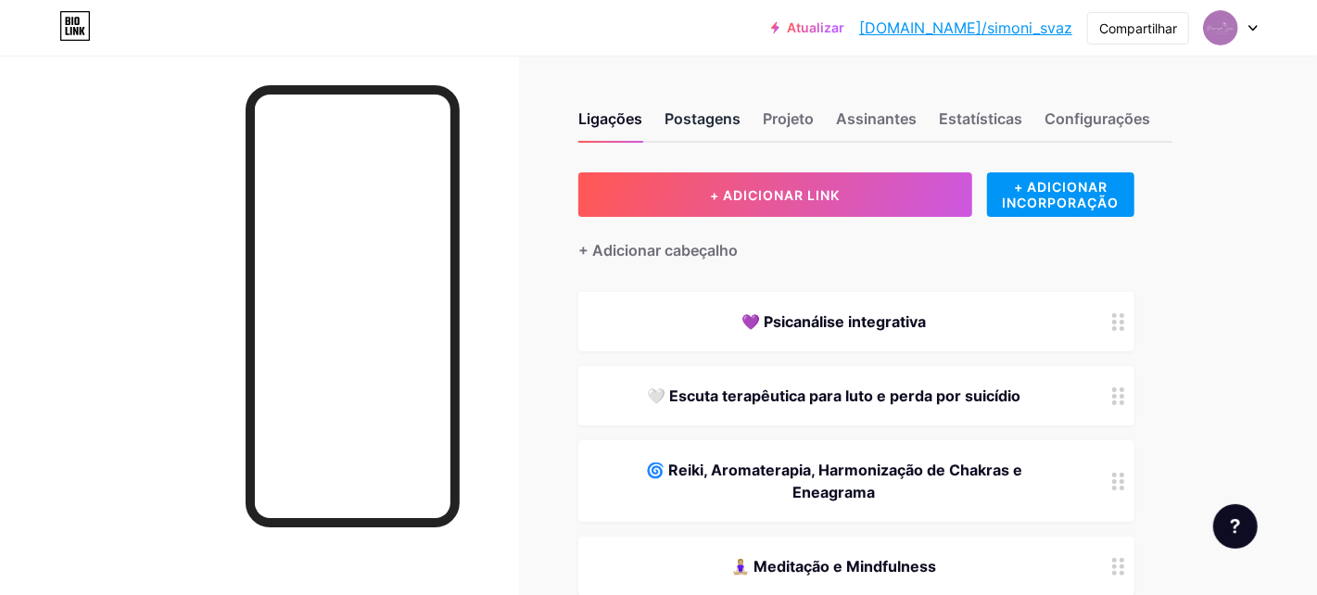
click at [700, 116] on font "Postagens" at bounding box center [702, 118] width 76 height 19
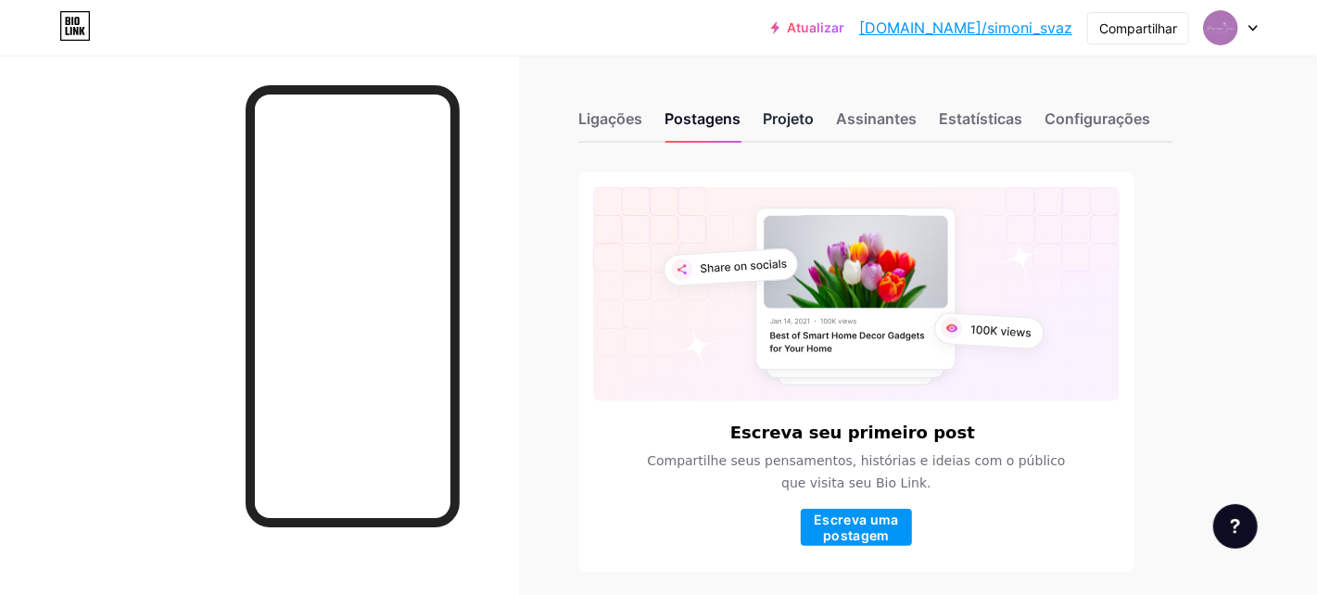
click at [799, 123] on font "Projeto" at bounding box center [788, 118] width 51 height 19
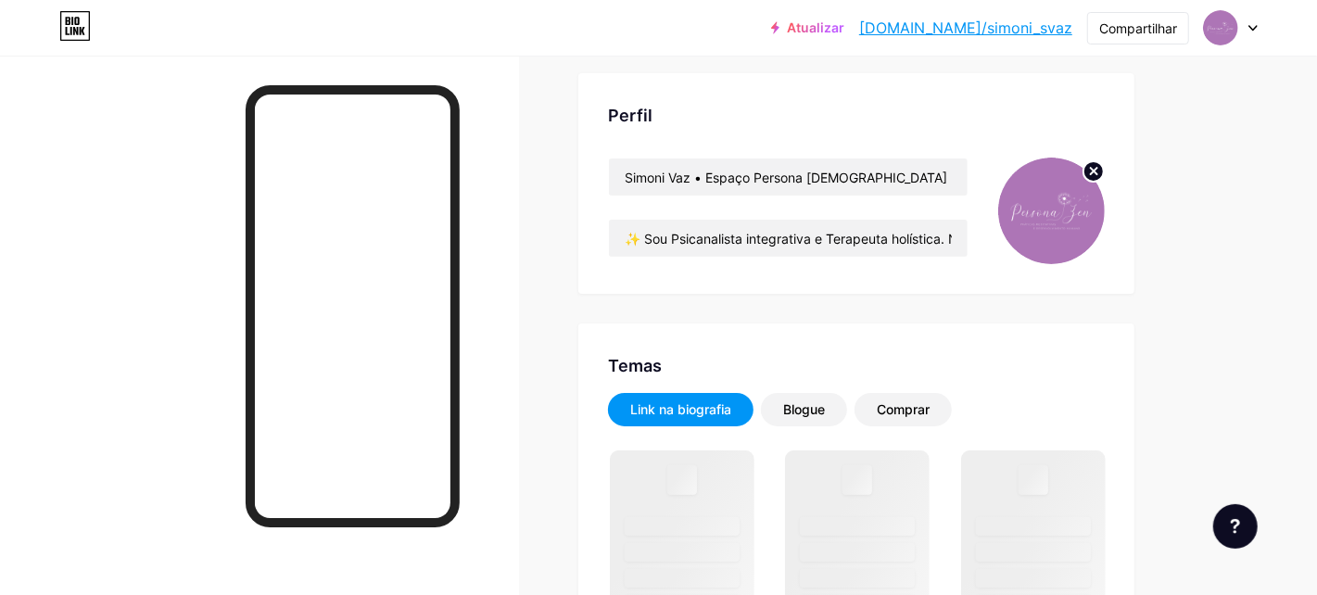
scroll to position [185, 0]
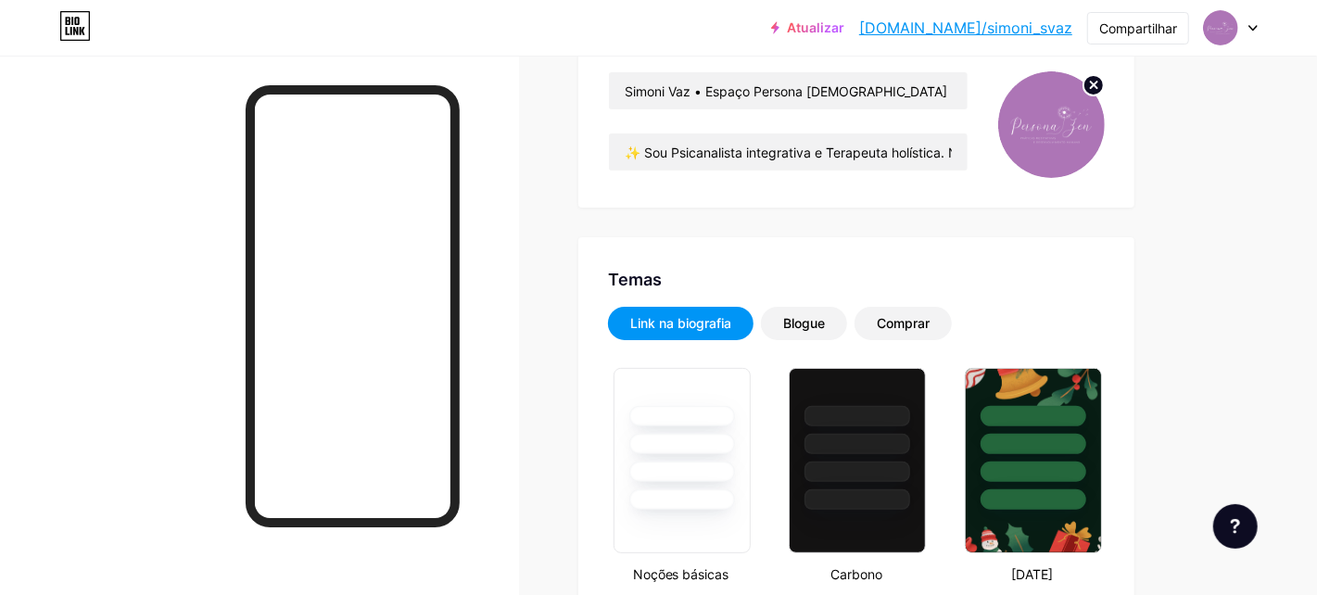
click at [1045, 122] on img at bounding box center [1051, 124] width 107 height 107
type input "#000000"
click at [1085, 84] on circle at bounding box center [1093, 85] width 20 height 20
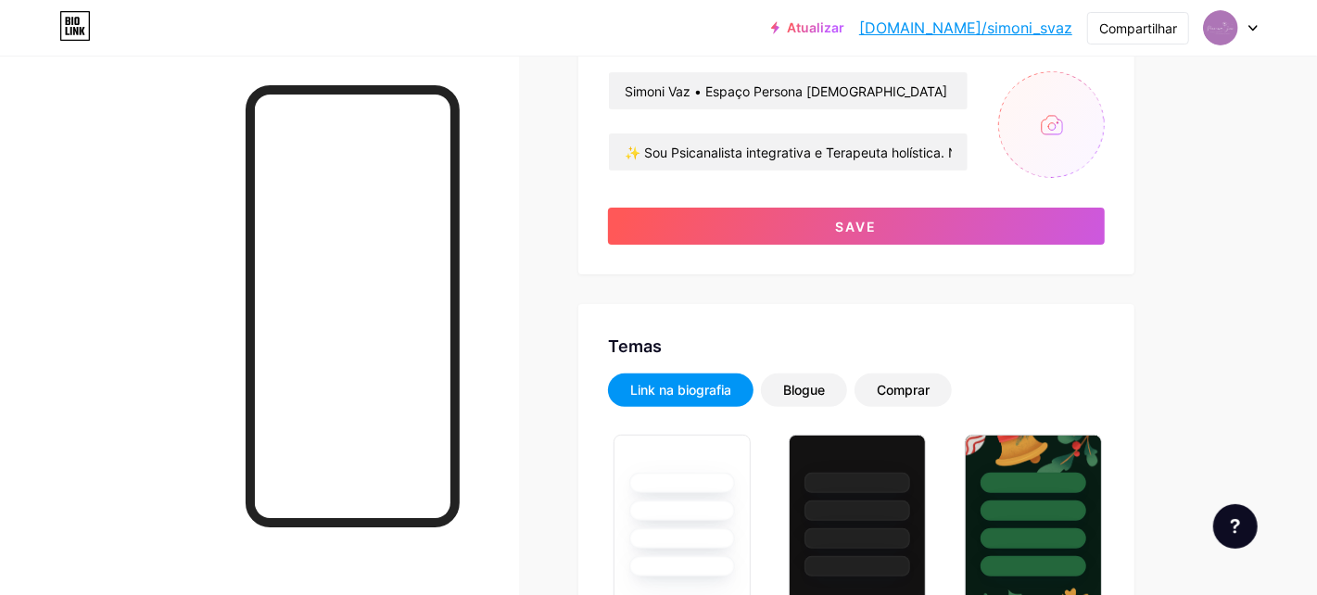
click at [1063, 110] on input "file" at bounding box center [1051, 124] width 107 height 107
type input "C:\fakepath\wetransfer_id-visual-persona-zen-2025_2025-09-10_1503.zip"
click at [1046, 138] on input "file" at bounding box center [1051, 124] width 107 height 107
click at [1079, 119] on input "file" at bounding box center [1051, 124] width 107 height 107
